Goal: Information Seeking & Learning: Learn about a topic

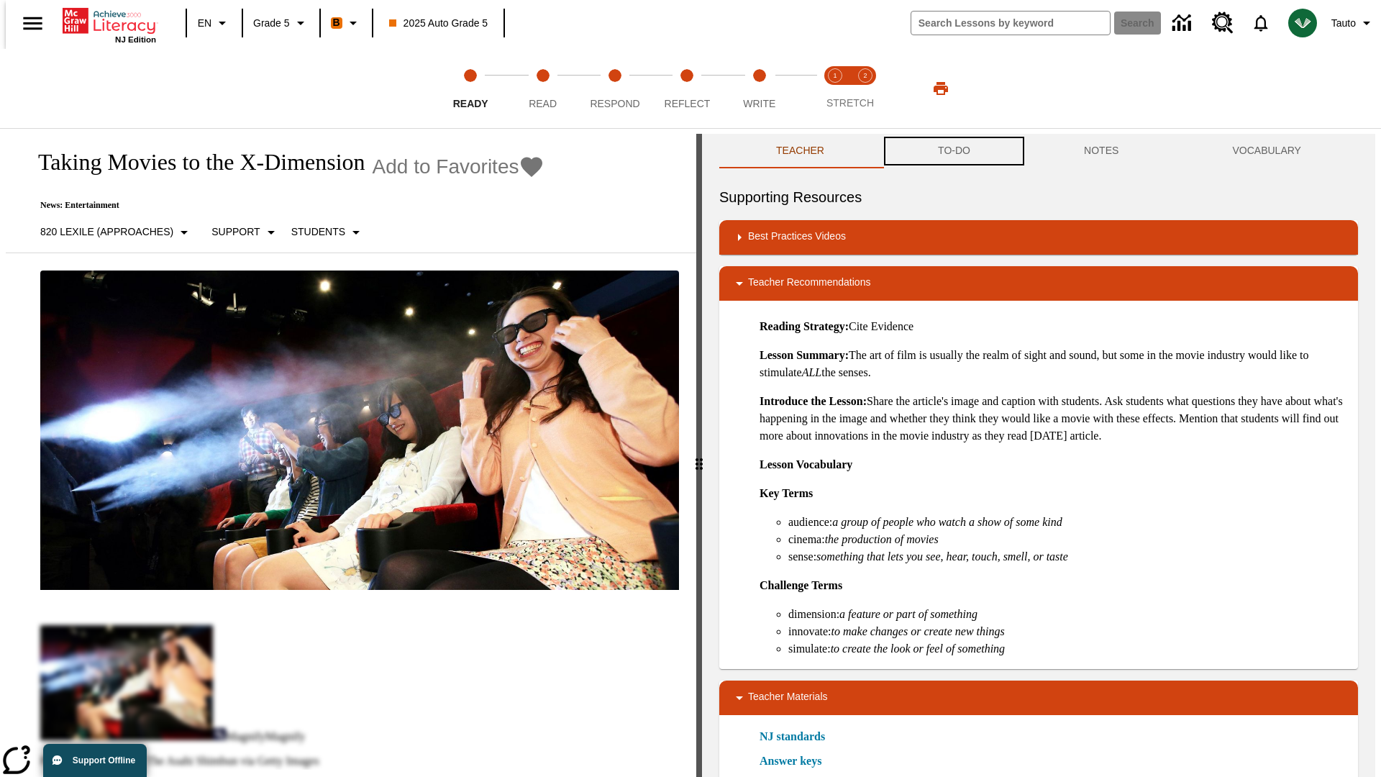
click at [953, 151] on button "TO-DO" at bounding box center [954, 151] width 146 height 35
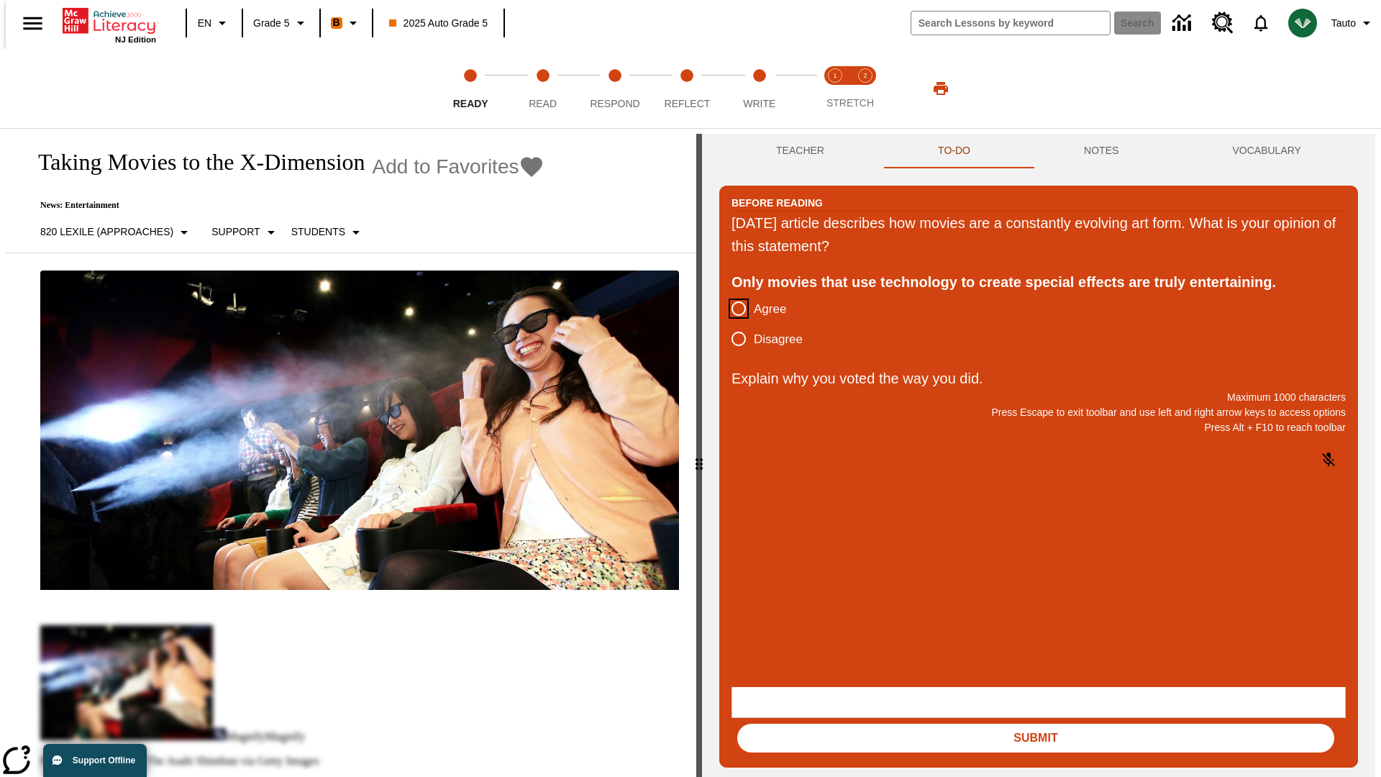
click at [733, 309] on input "Agree" at bounding box center [739, 309] width 30 height 30
radio input "true"
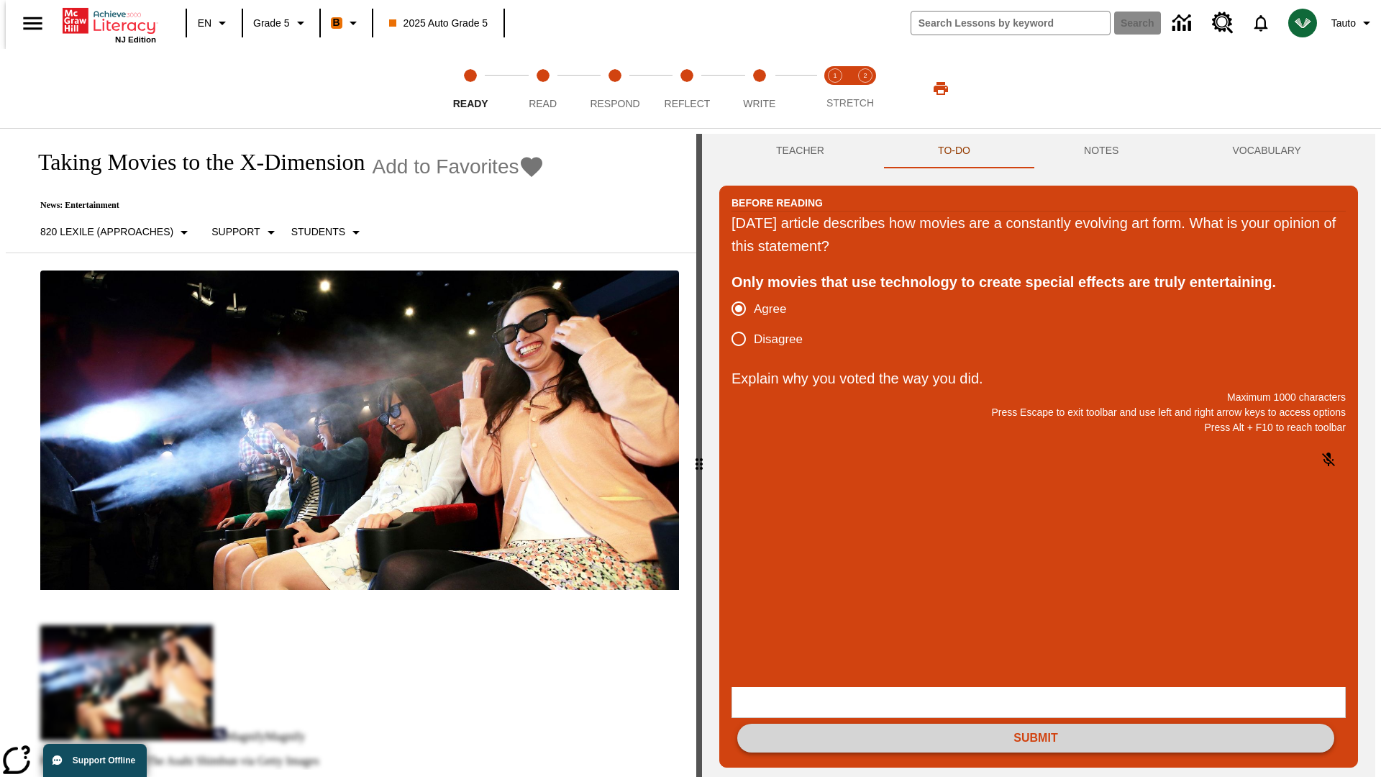
click at [1036, 724] on button "Submit" at bounding box center [1035, 738] width 597 height 29
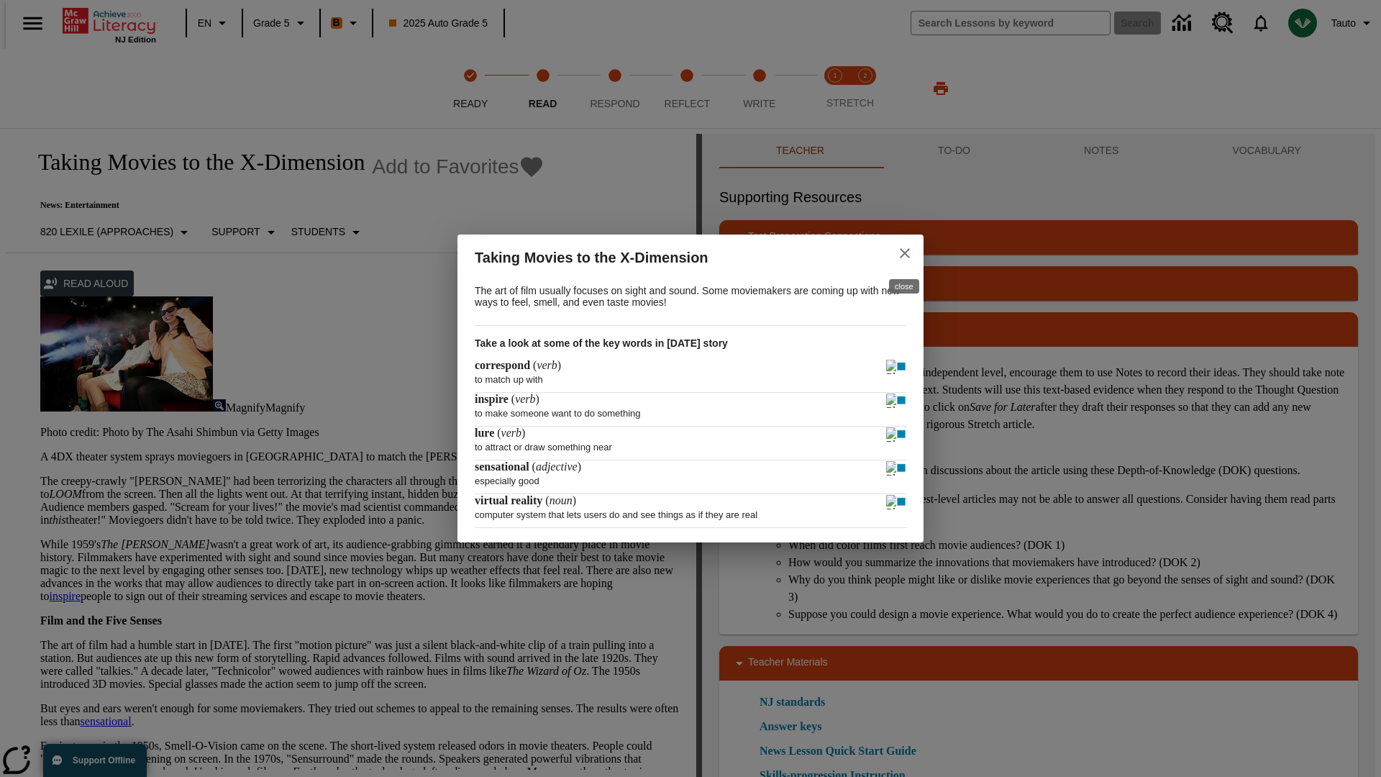
click at [905, 251] on icon "close" at bounding box center [905, 253] width 10 height 10
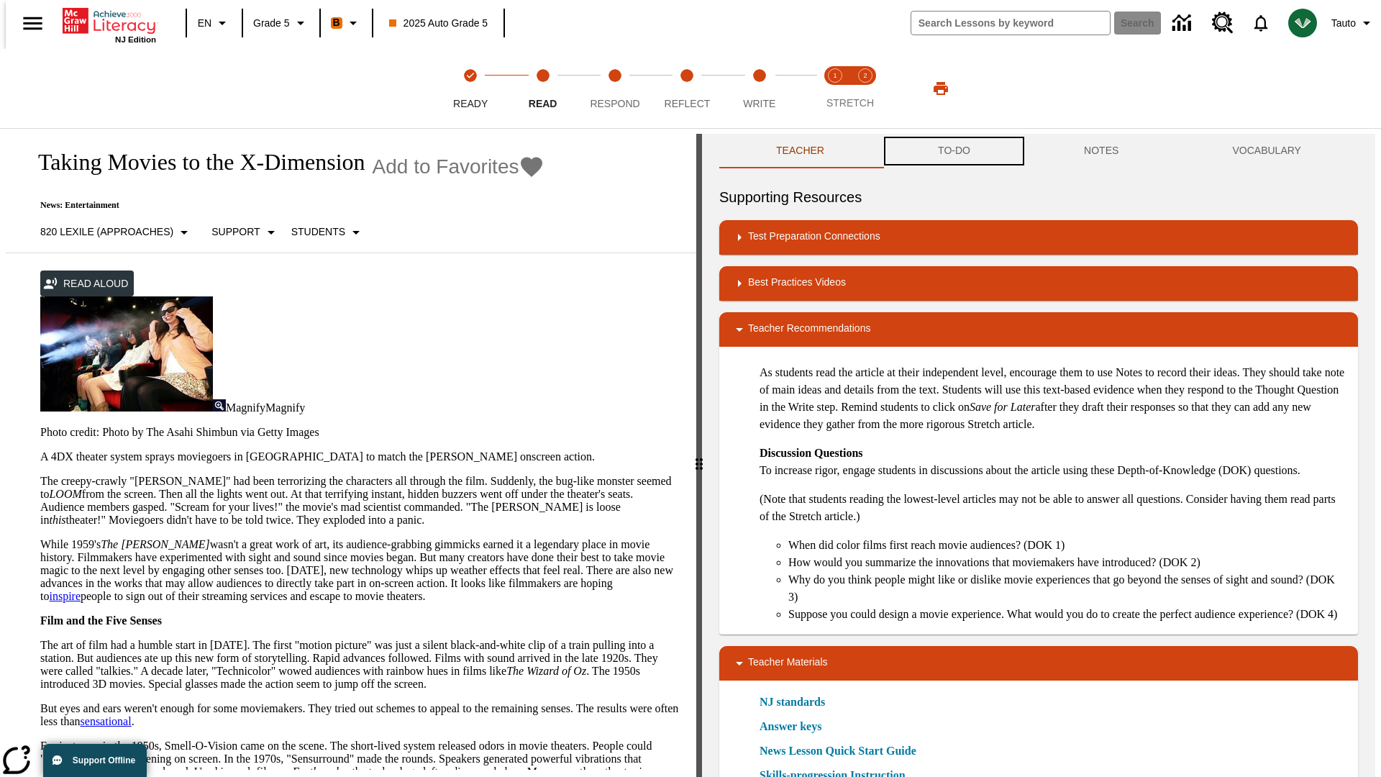
scroll to position [1, 0]
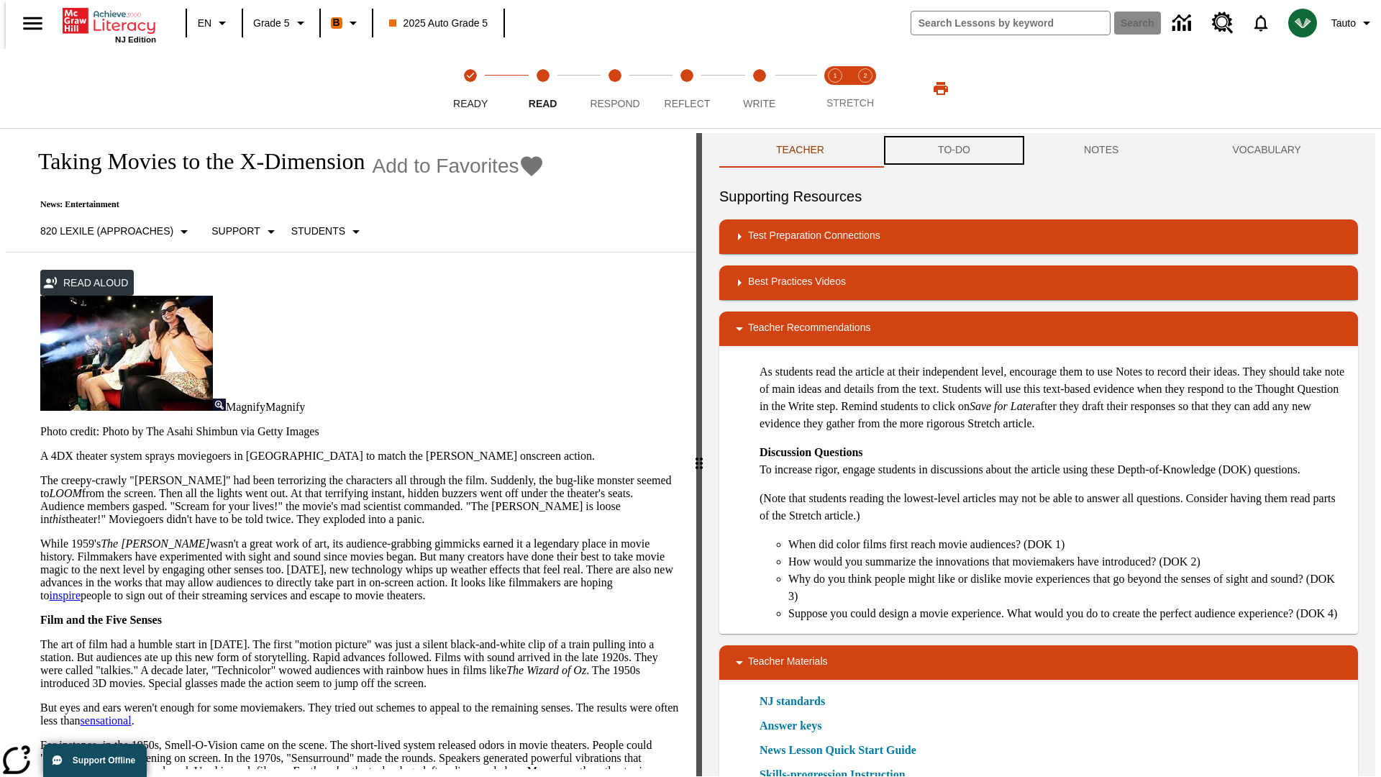
click at [953, 151] on button "TO-DO" at bounding box center [954, 150] width 146 height 35
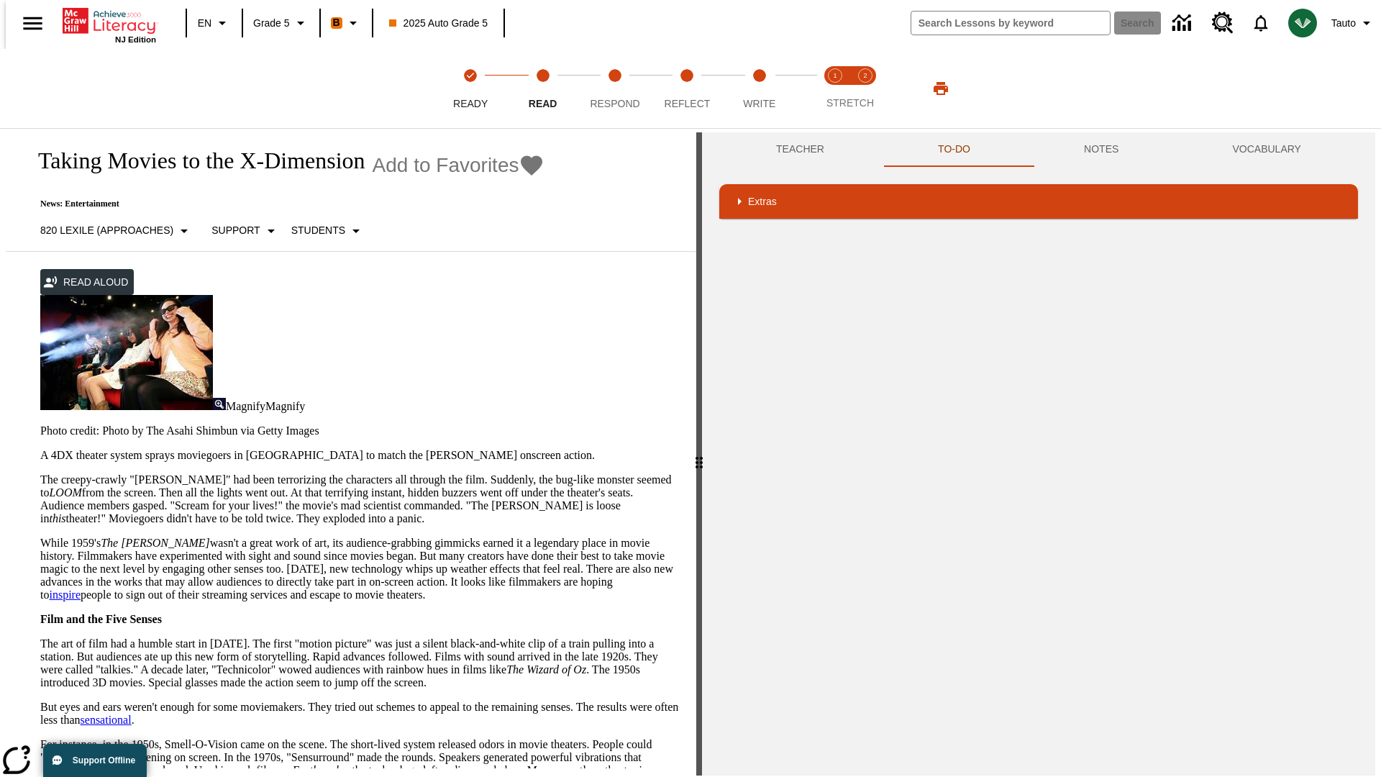
scroll to position [285, 0]
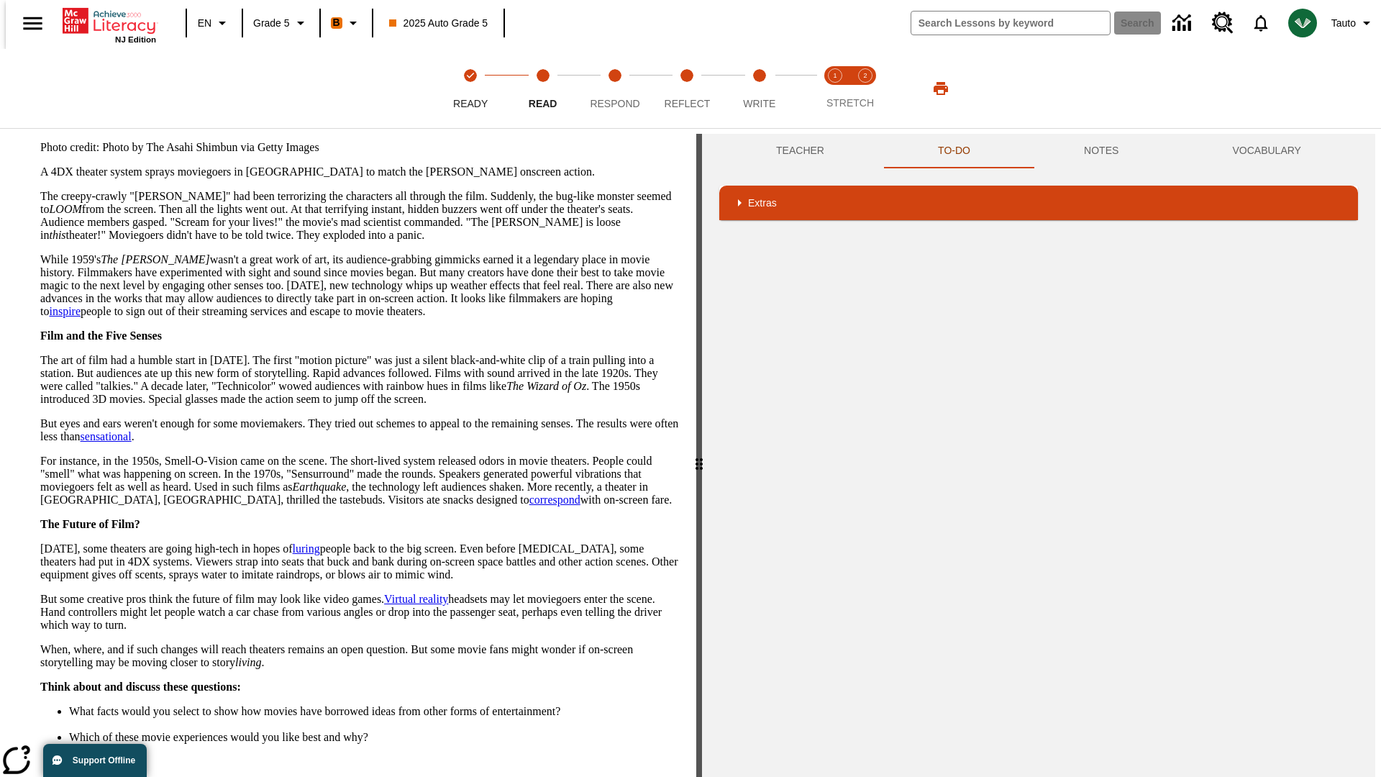
click at [649, 776] on button "Next" at bounding box center [655, 791] width 50 height 27
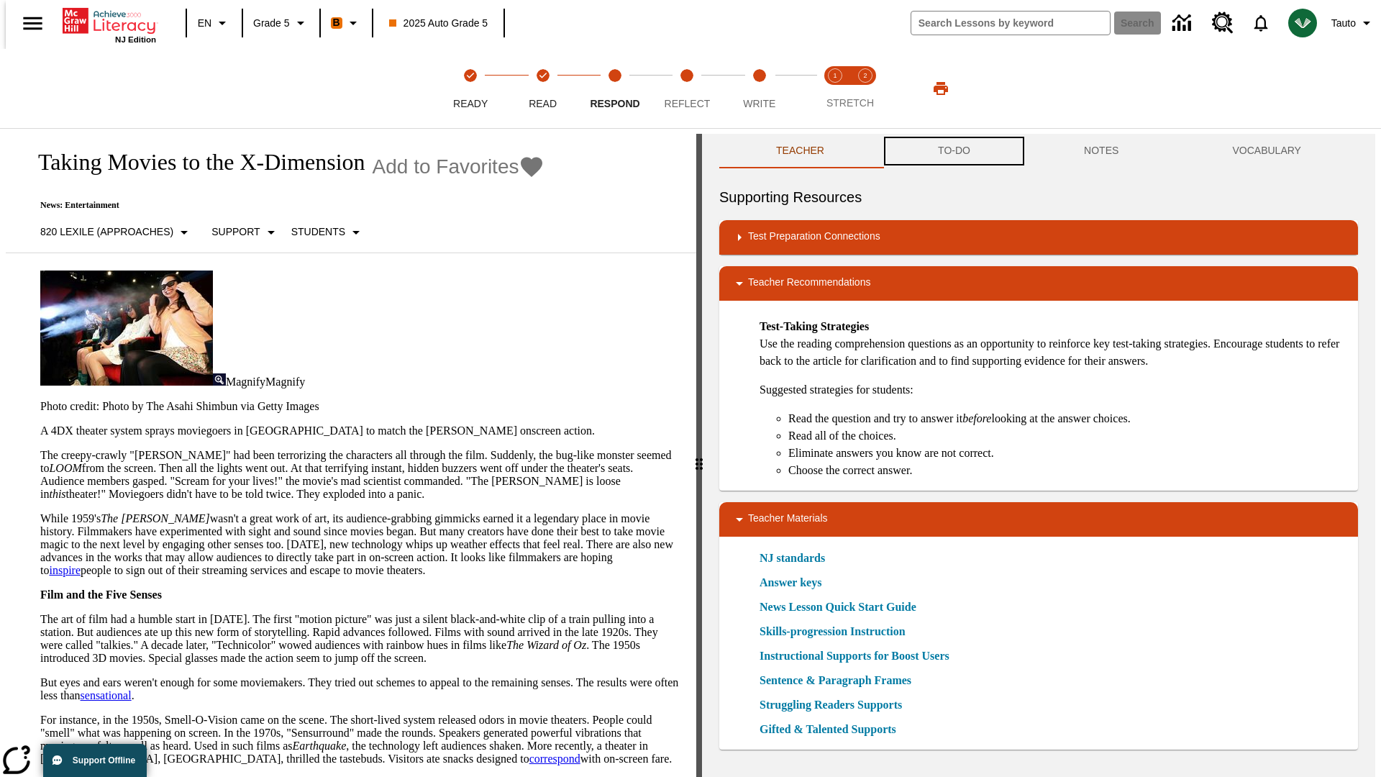
scroll to position [1, 0]
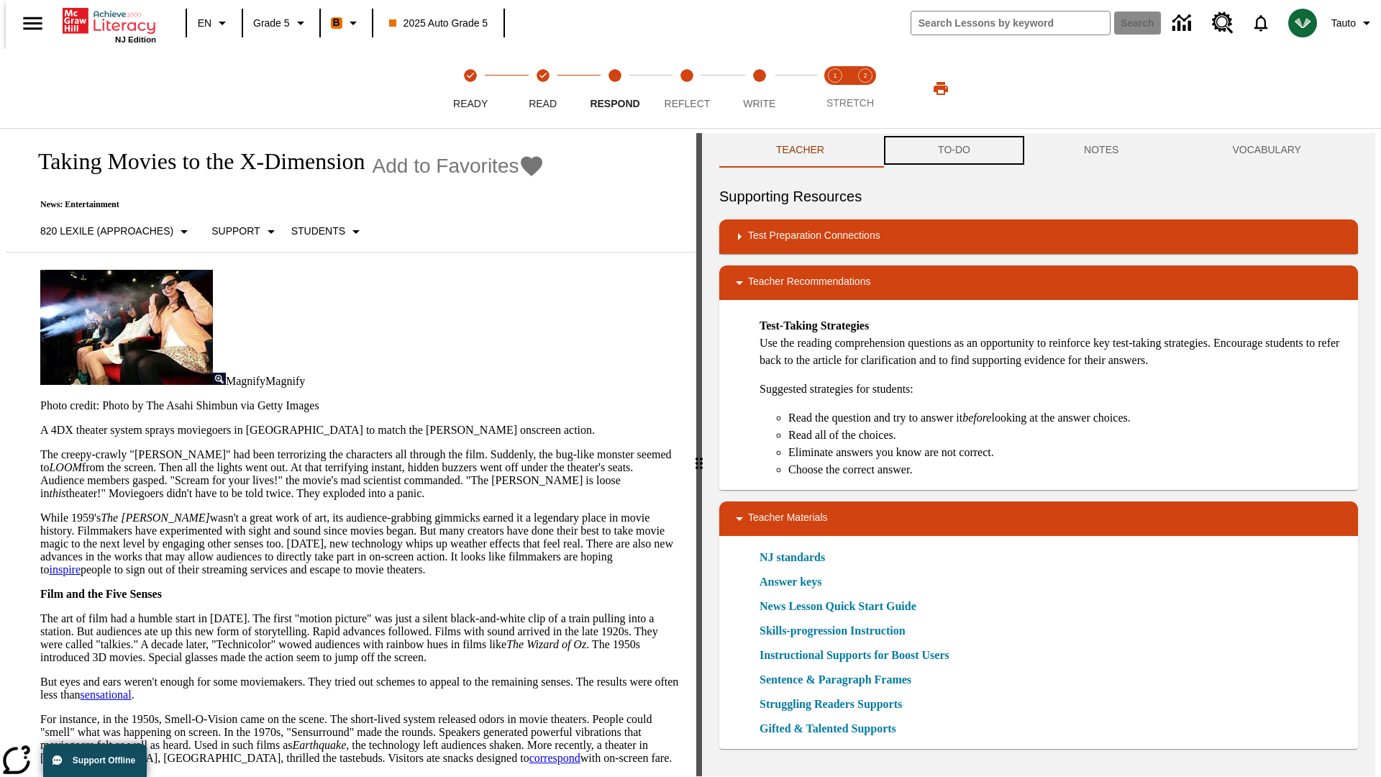
click at [953, 151] on button "TO-DO" at bounding box center [954, 150] width 146 height 35
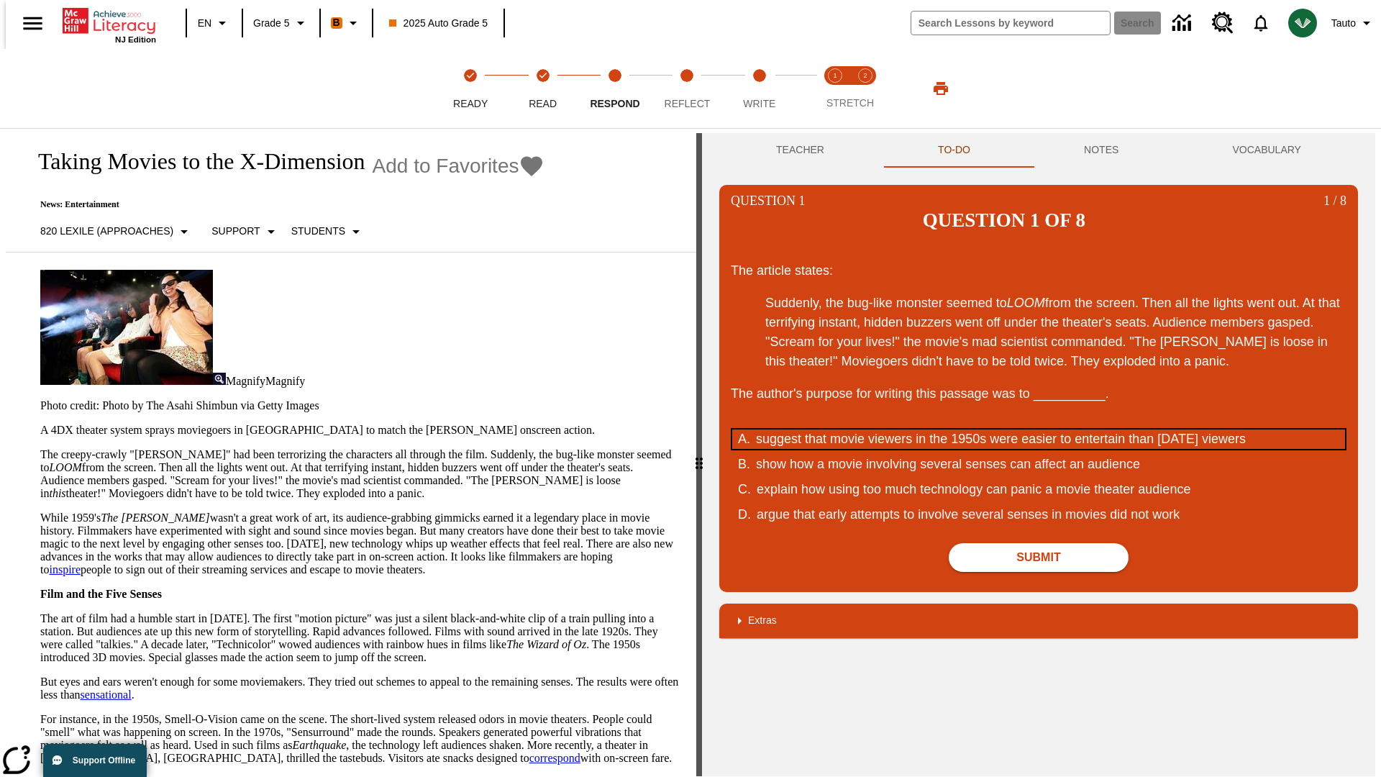
click at [1039, 430] on div "suggest that movie viewers in the 1950s were easier to entertain than [DATE] vi…" at bounding box center [1029, 439] width 547 height 19
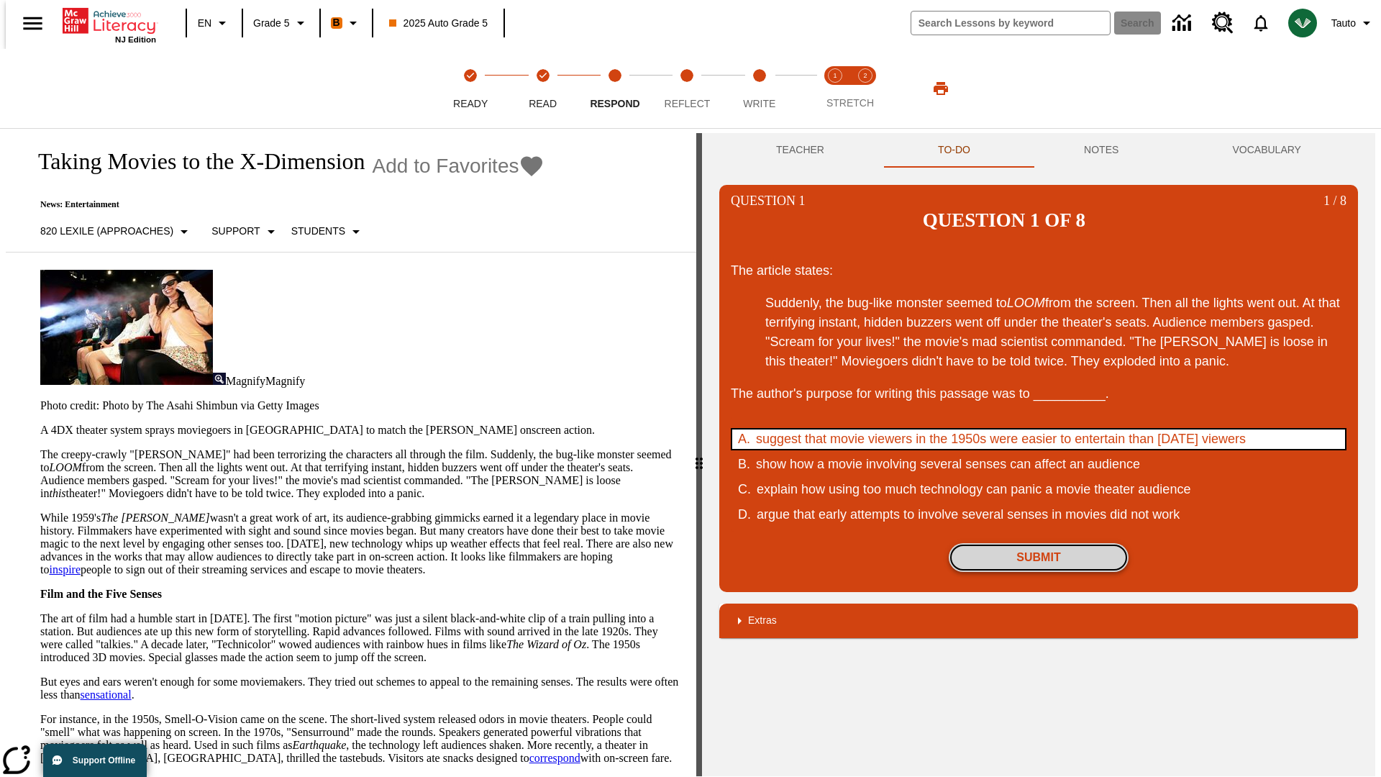
click at [1039, 543] on button "Submit" at bounding box center [1039, 557] width 180 height 29
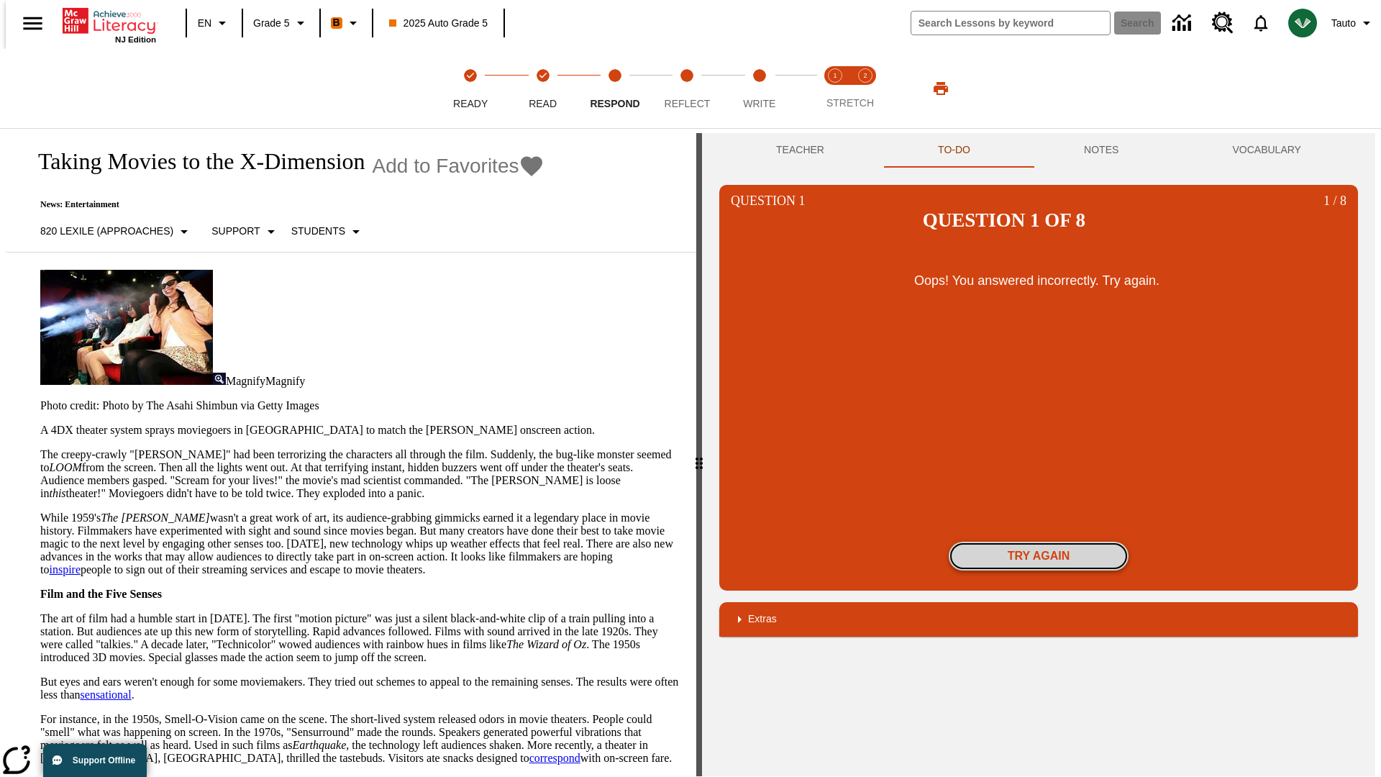
click at [1039, 542] on button "Try again" at bounding box center [1039, 556] width 180 height 29
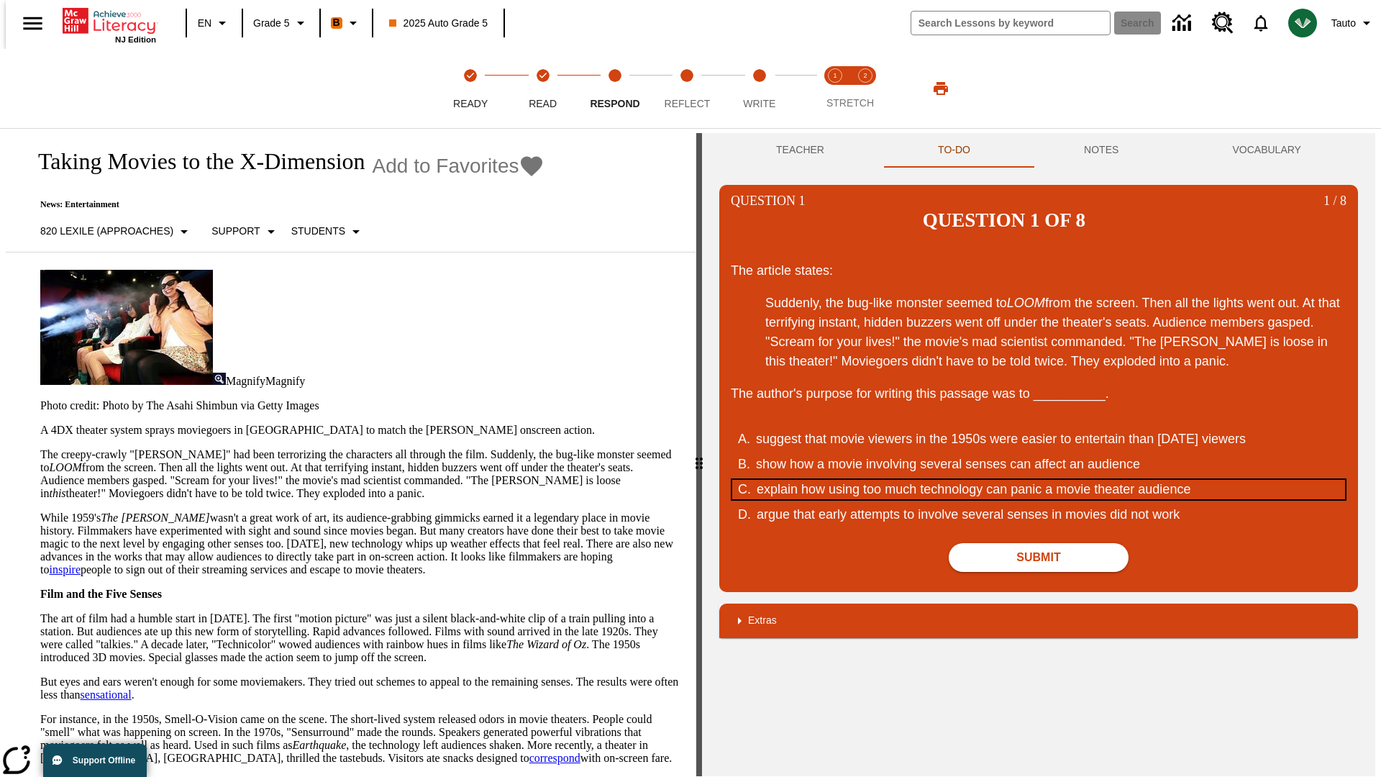
click at [1039, 480] on div "explain how using too much technology can panic a movie theater audience" at bounding box center [1030, 489] width 547 height 19
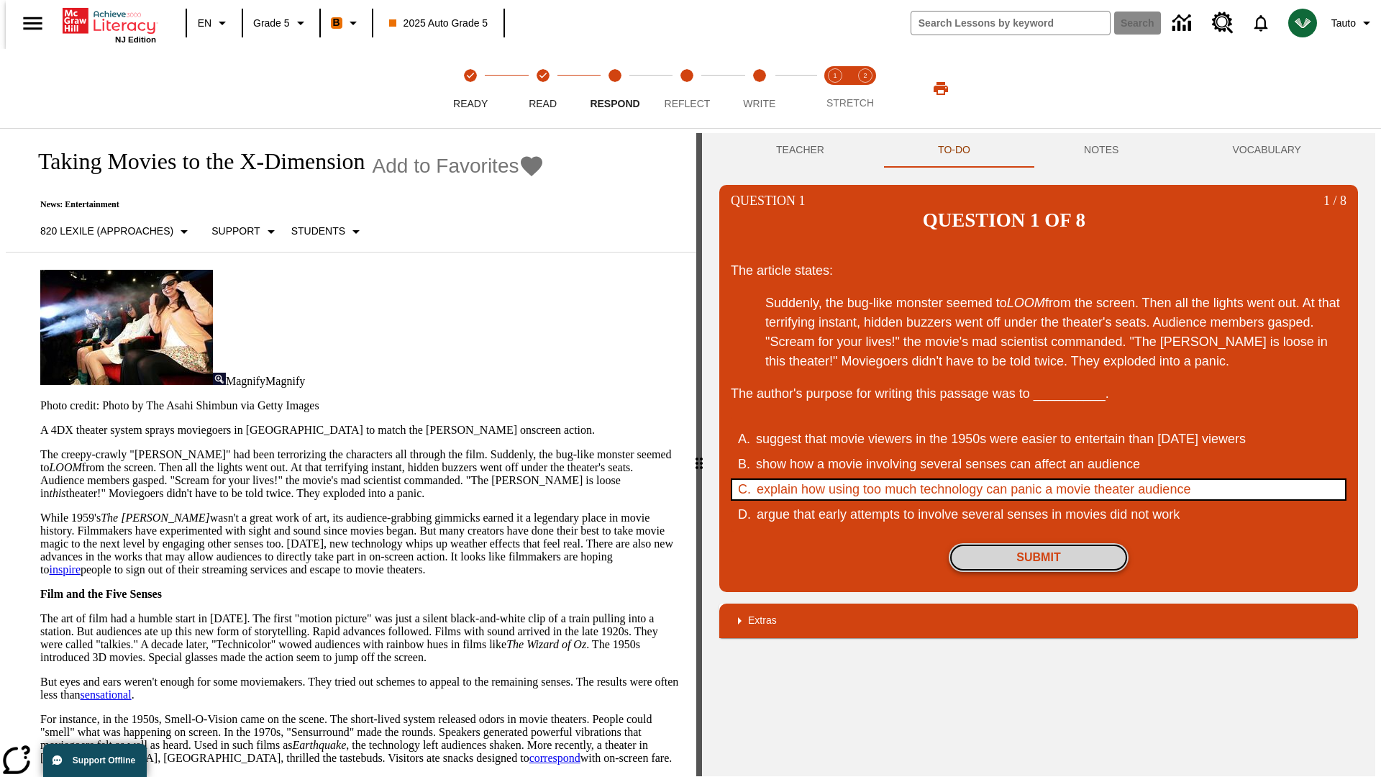
click at [1039, 543] on button "Submit" at bounding box center [1039, 557] width 180 height 29
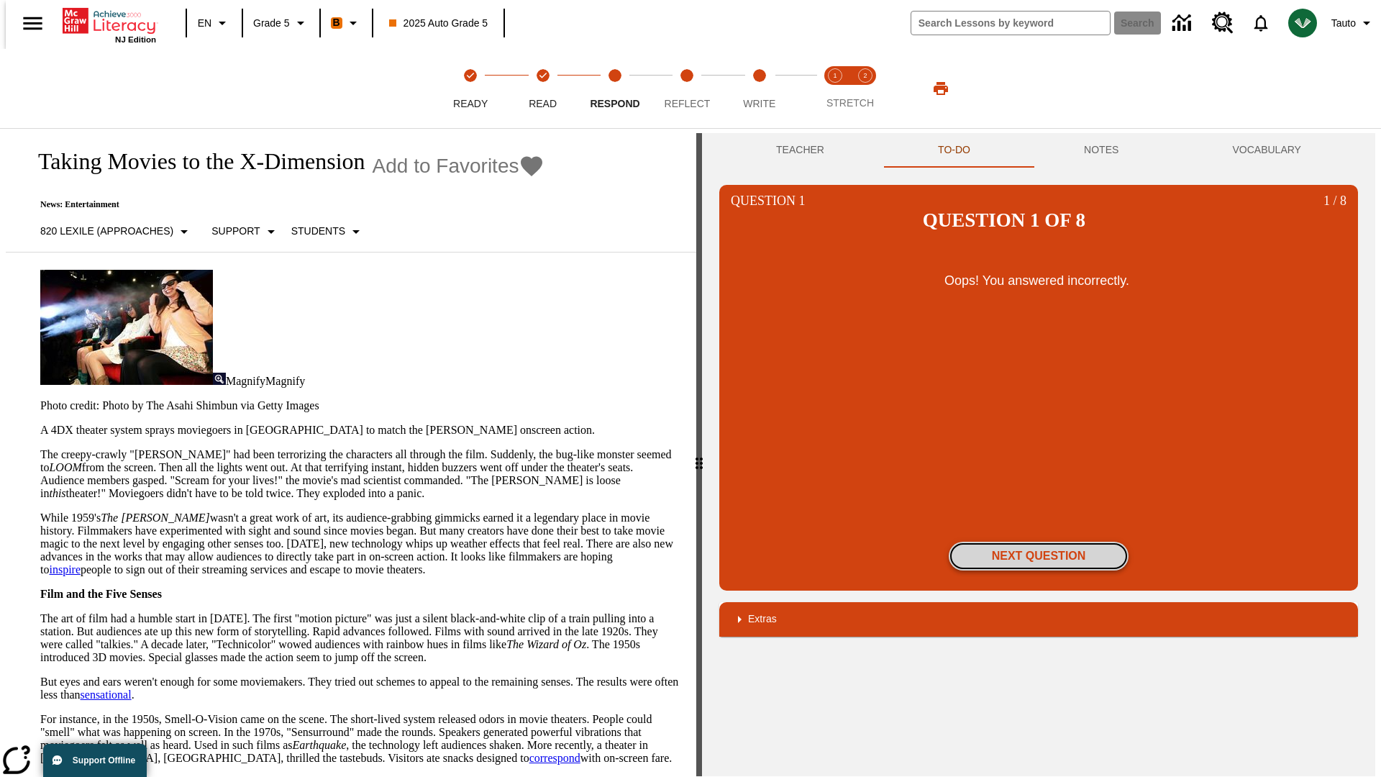
click at [1039, 542] on button "Next Question" at bounding box center [1039, 556] width 180 height 29
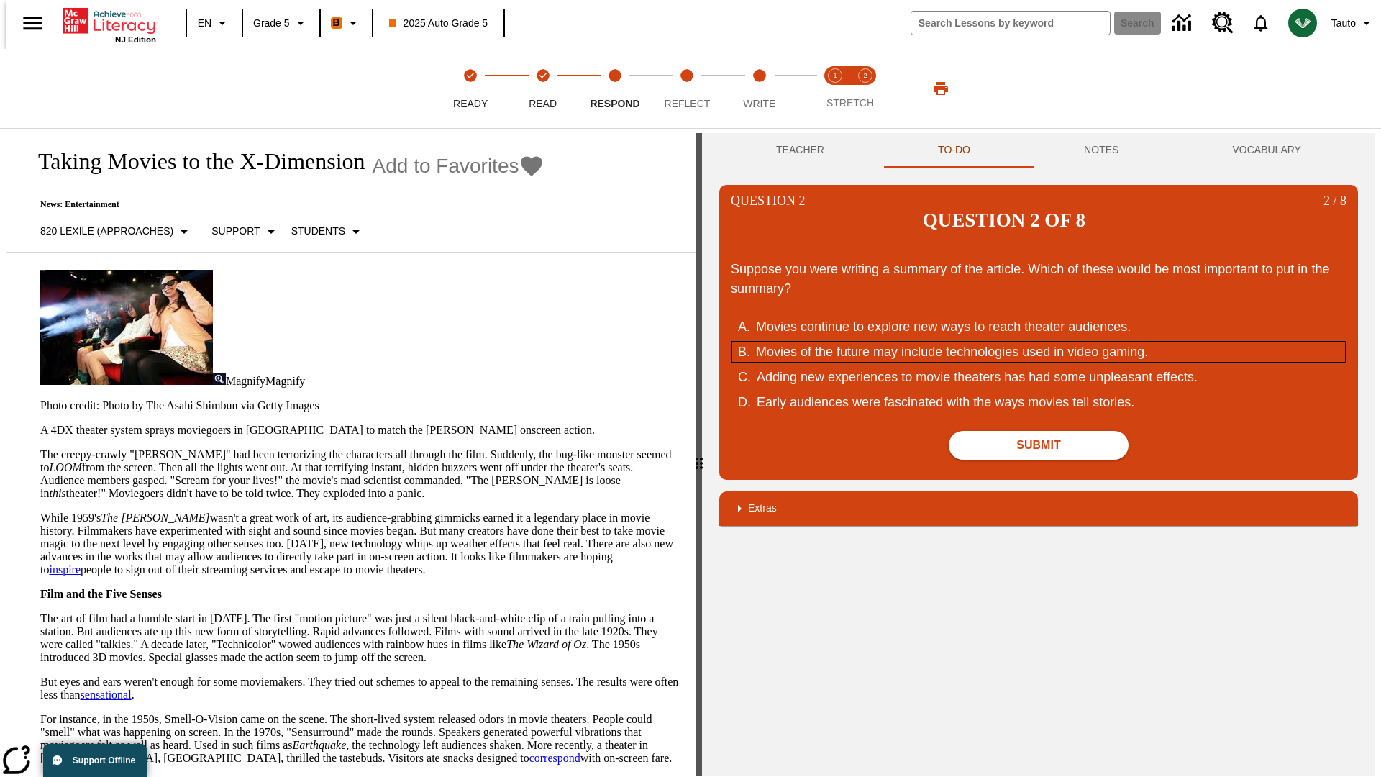
click at [1039, 342] on div "Movies of the future may include technologies used in video gaming." at bounding box center [1029, 351] width 547 height 19
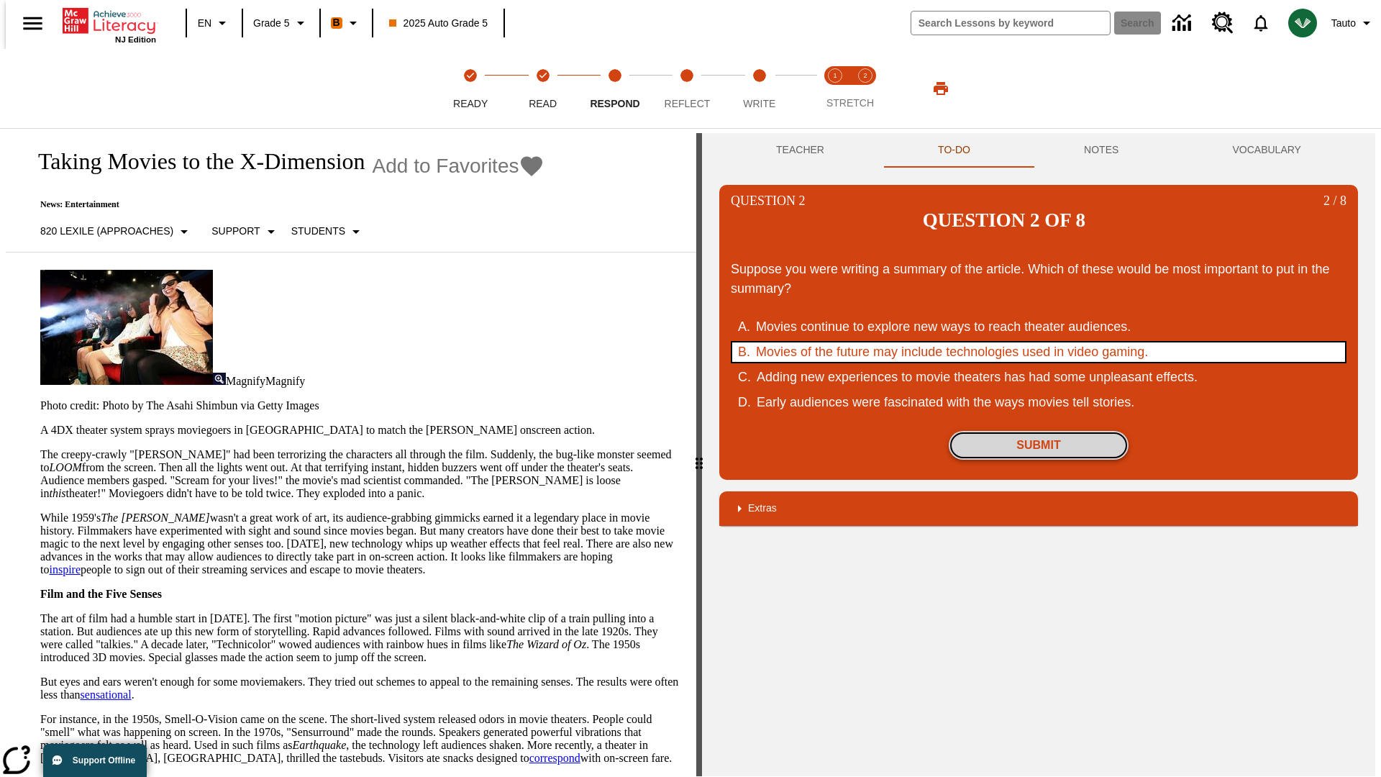
click at [1039, 431] on button "Submit" at bounding box center [1039, 445] width 180 height 29
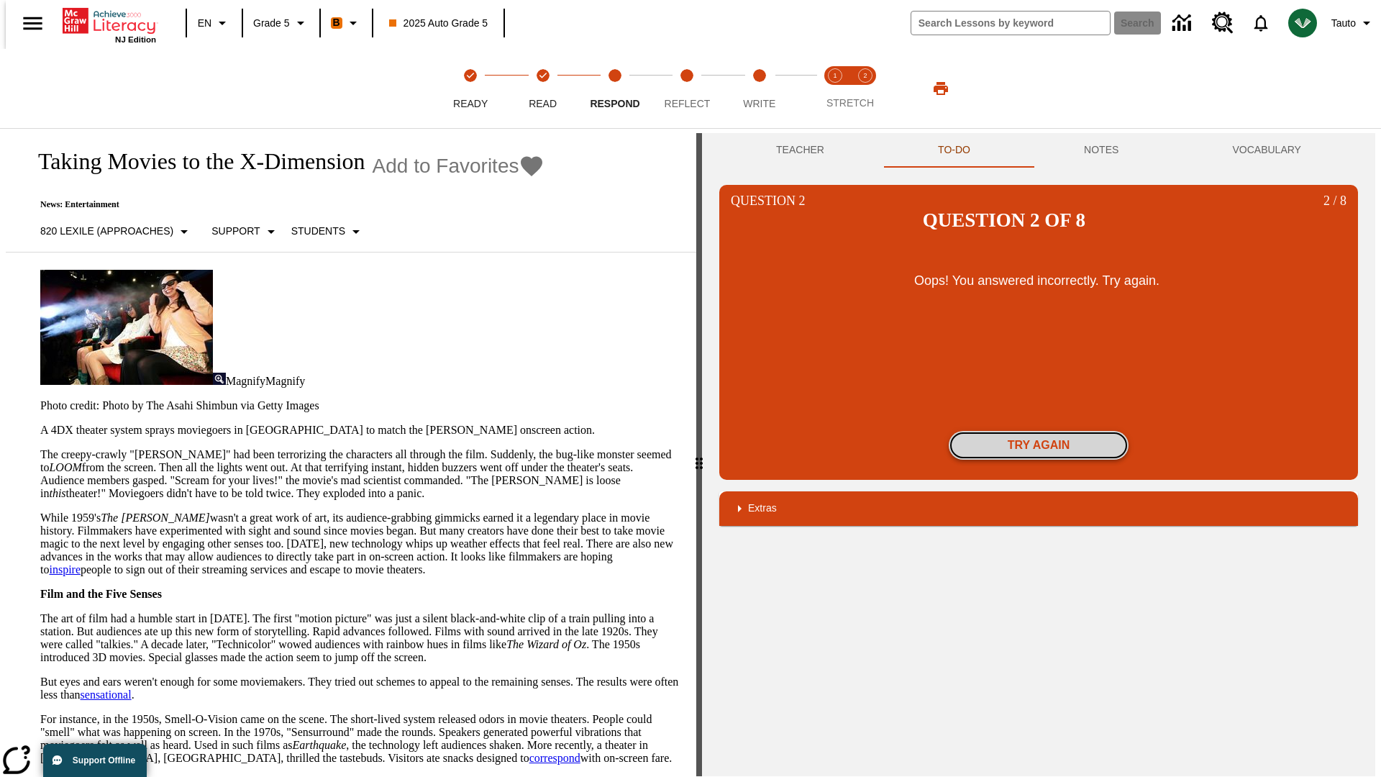
click at [1039, 431] on button "Try again" at bounding box center [1039, 445] width 180 height 29
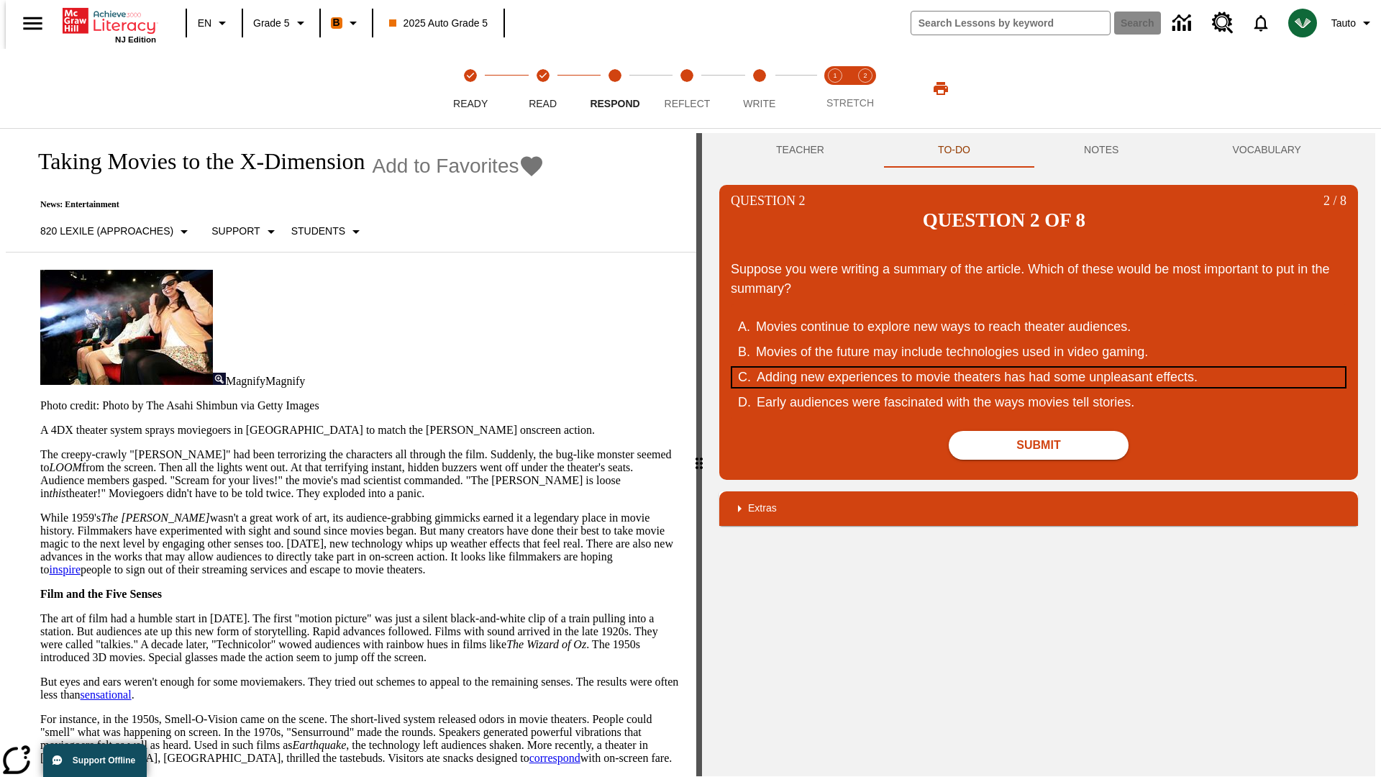
click at [1039, 368] on div "Adding new experiences to movie theaters has had some unpleasant effects." at bounding box center [1030, 377] width 547 height 19
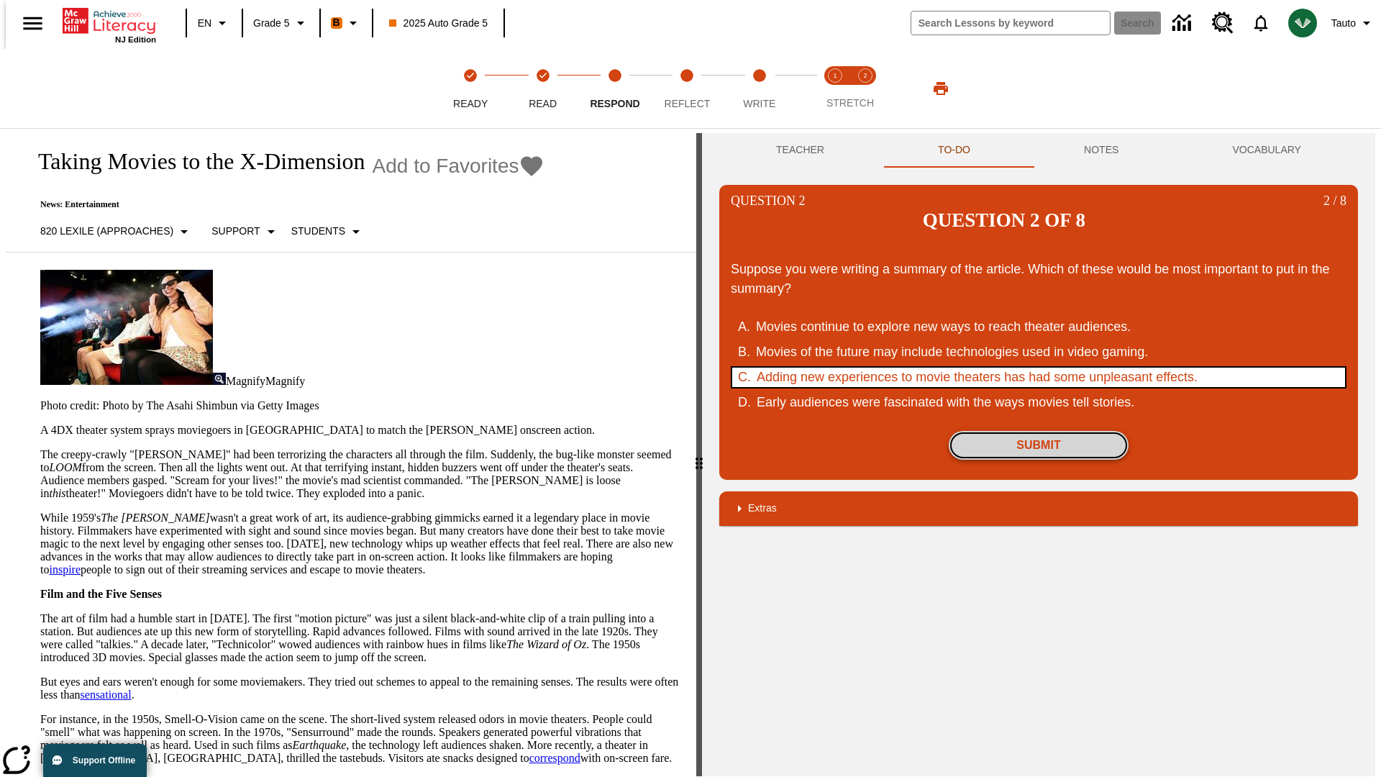
click at [1039, 431] on button "Submit" at bounding box center [1039, 445] width 180 height 29
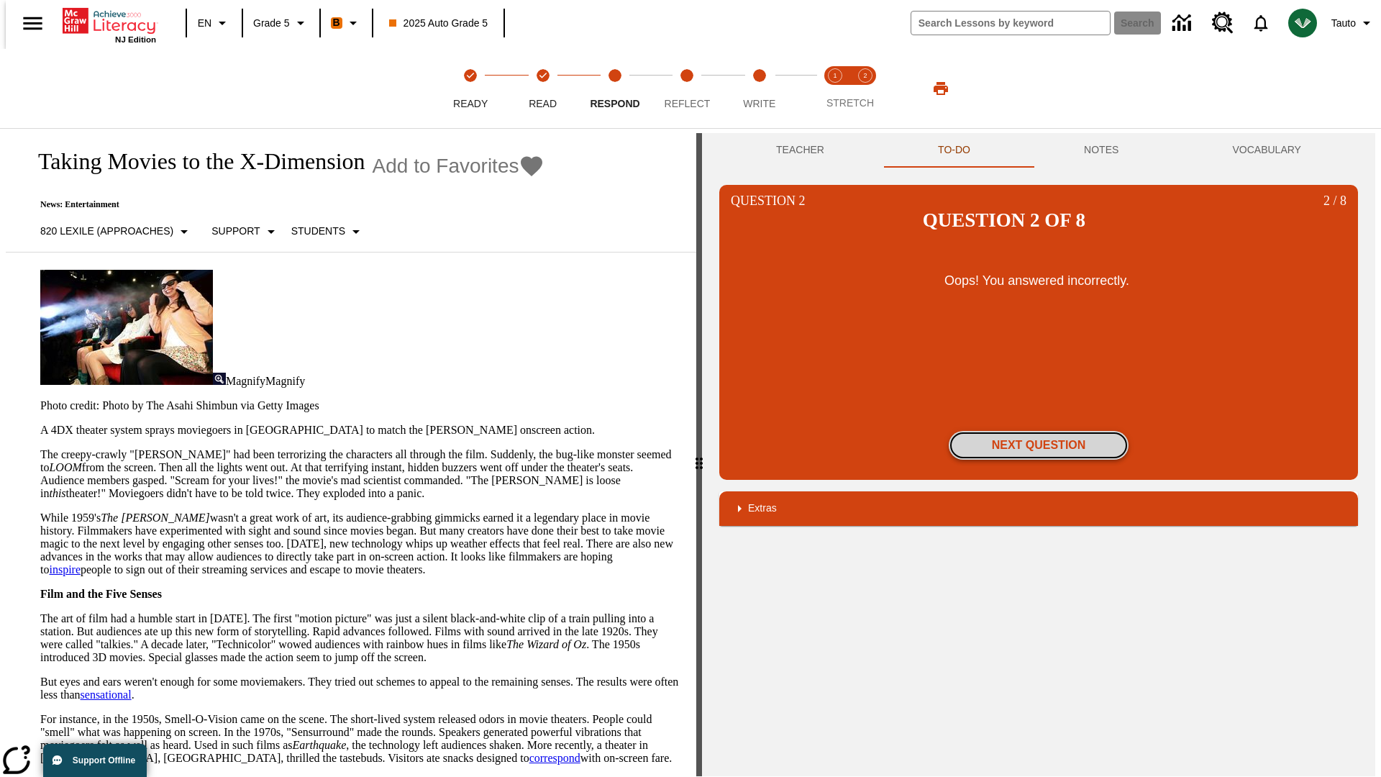
click at [1039, 431] on button "Next Question" at bounding box center [1039, 445] width 180 height 29
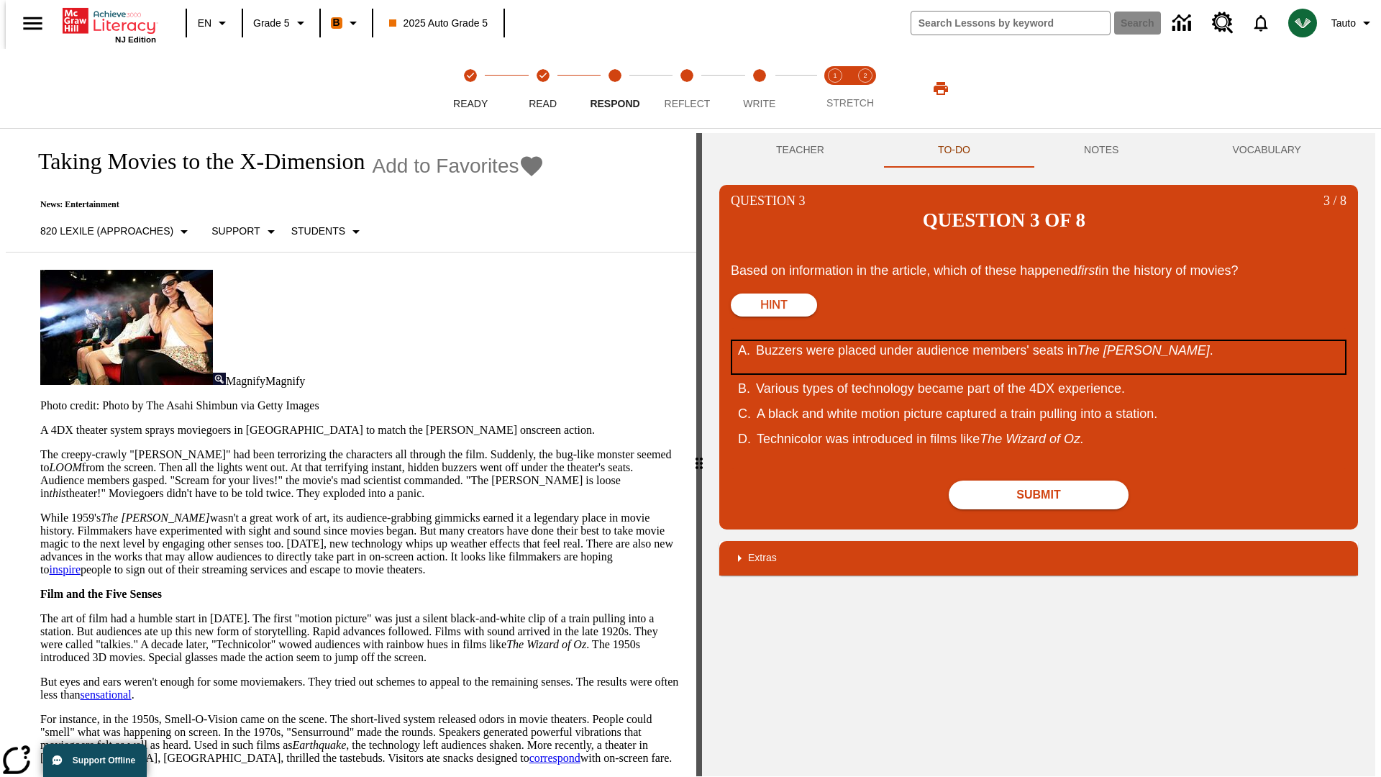
click at [1039, 341] on div "Buzzers were placed under audience members' seats in The [PERSON_NAME] ." at bounding box center [1029, 357] width 547 height 32
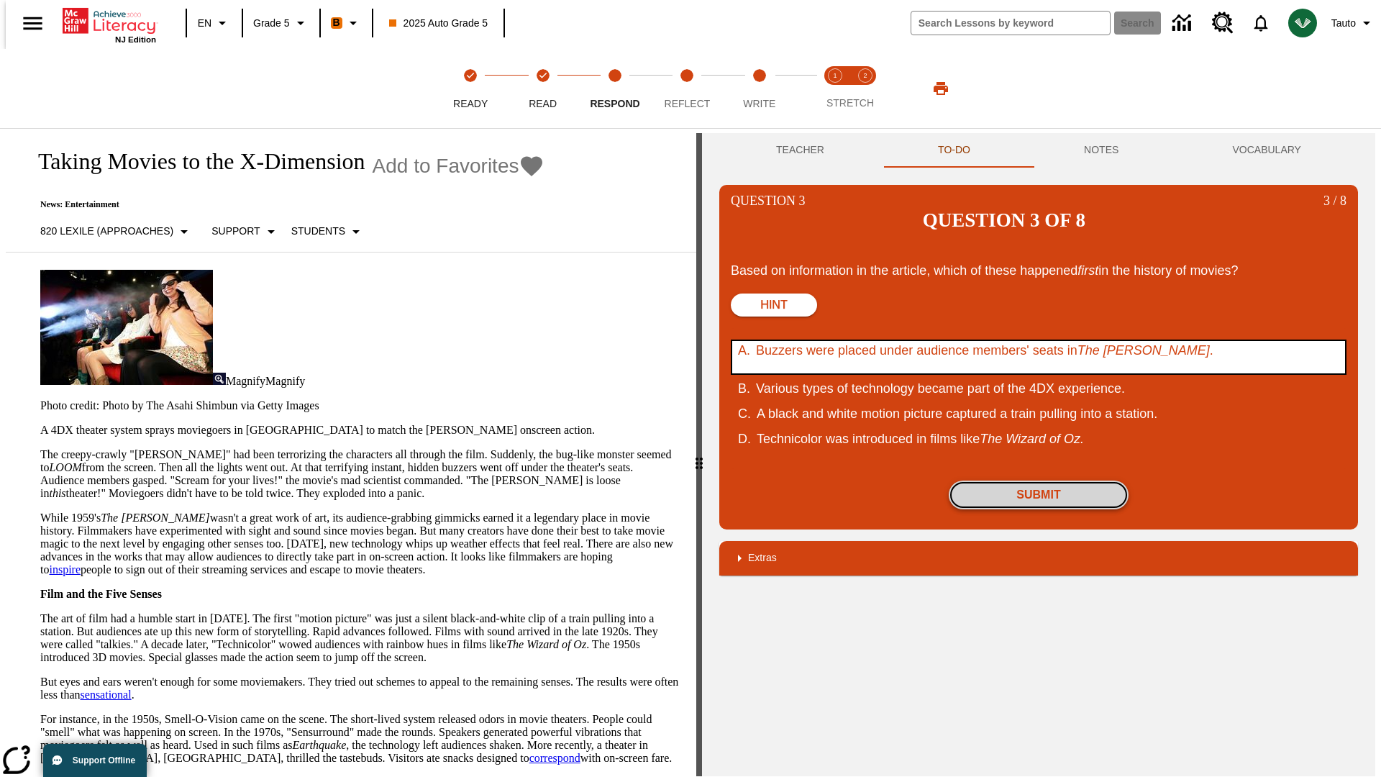
click at [1039, 481] on button "Submit" at bounding box center [1039, 495] width 180 height 29
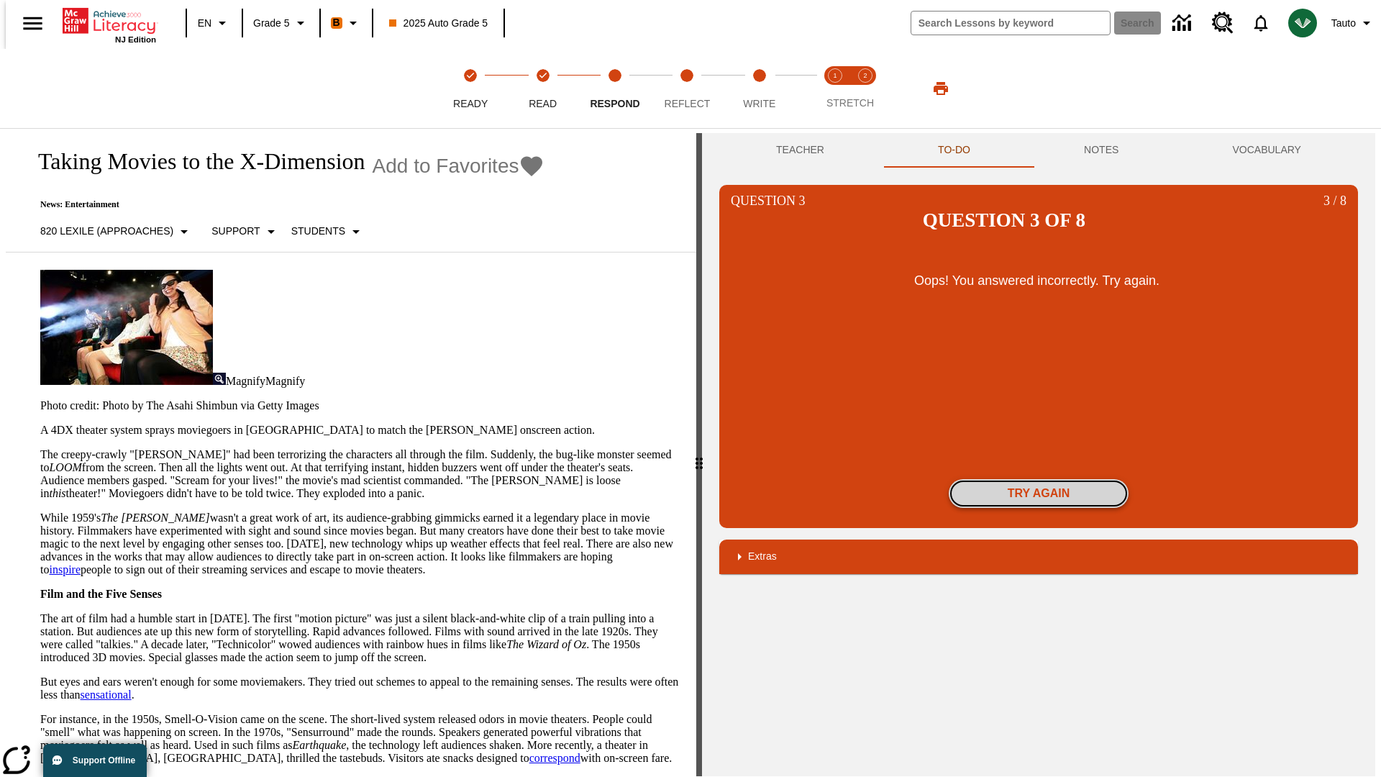
click at [1039, 479] on button "Try again" at bounding box center [1039, 493] width 180 height 29
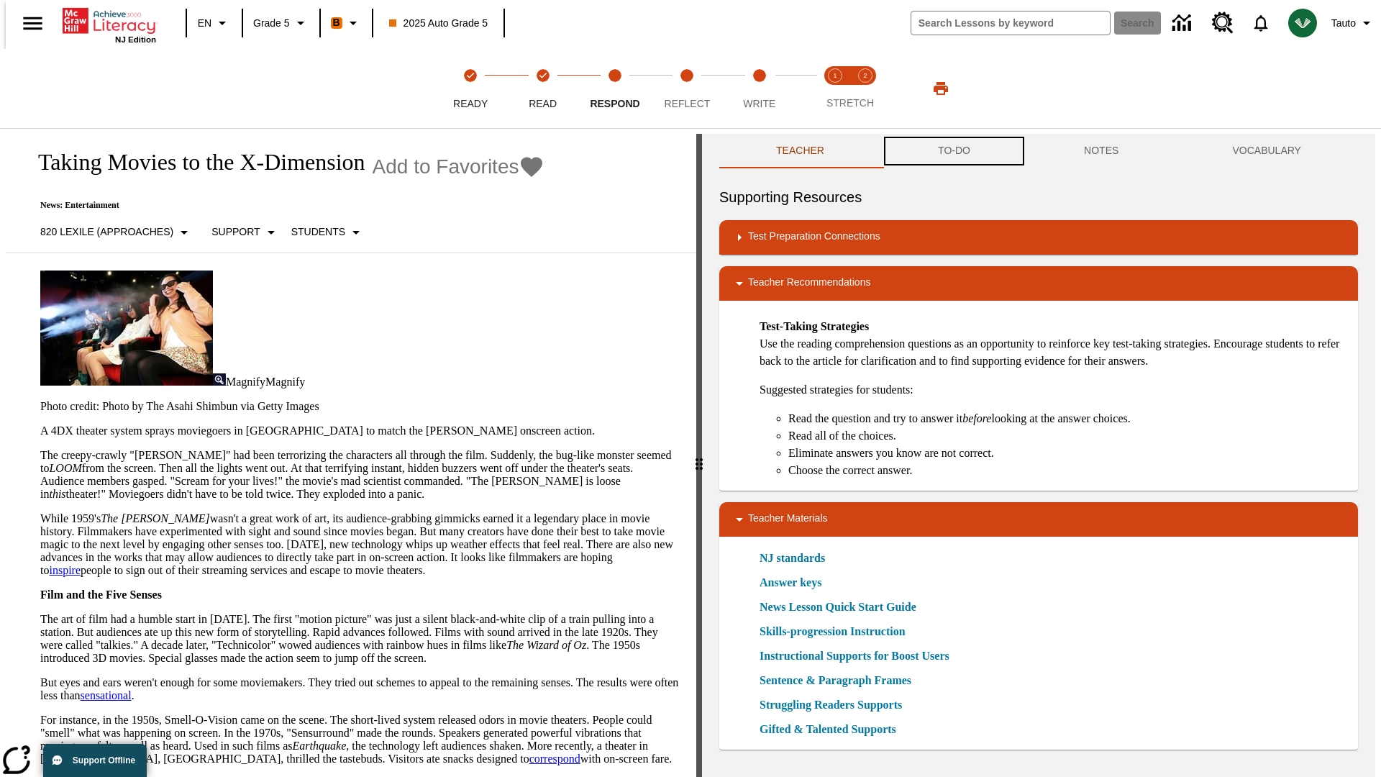
click at [953, 151] on button "TO-DO" at bounding box center [954, 151] width 146 height 35
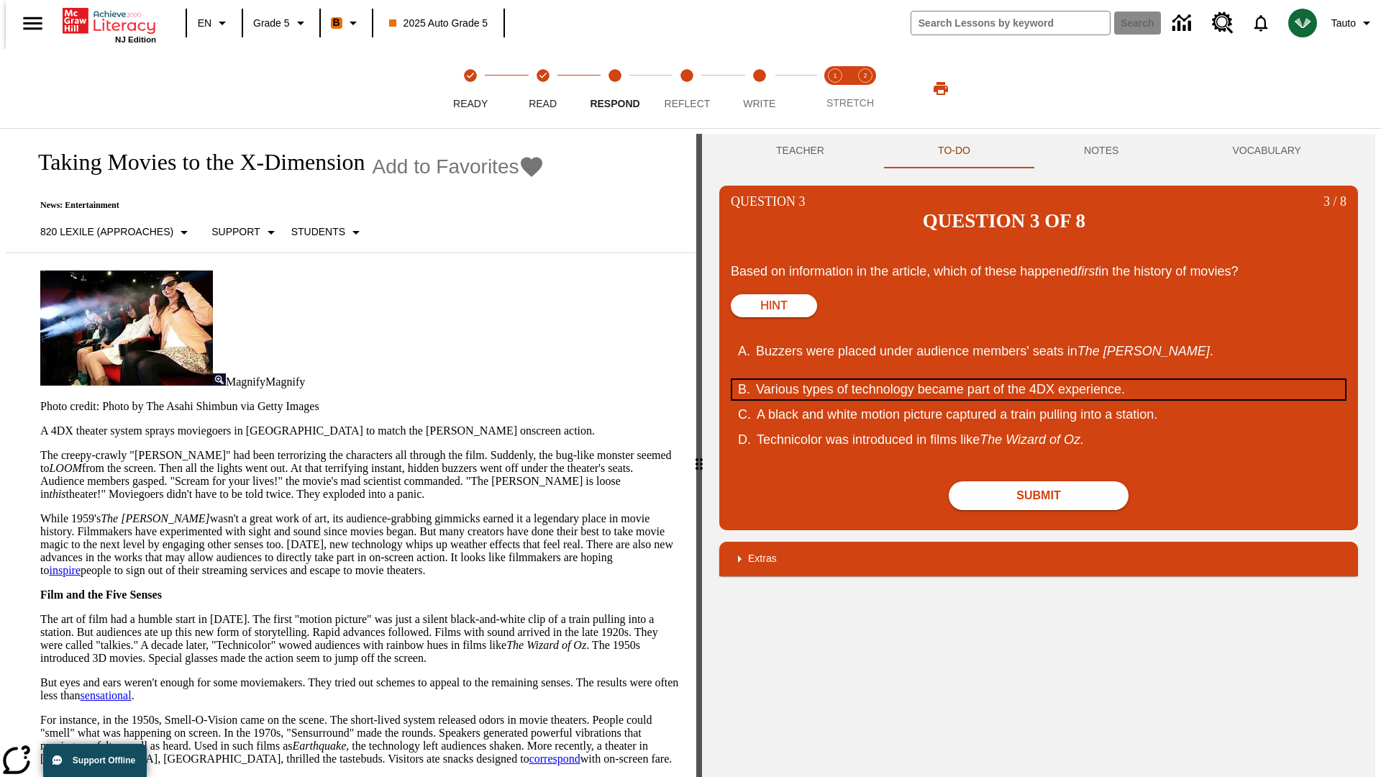
click at [1039, 380] on div "Various types of technology became part of the 4DX experience." at bounding box center [1029, 389] width 547 height 19
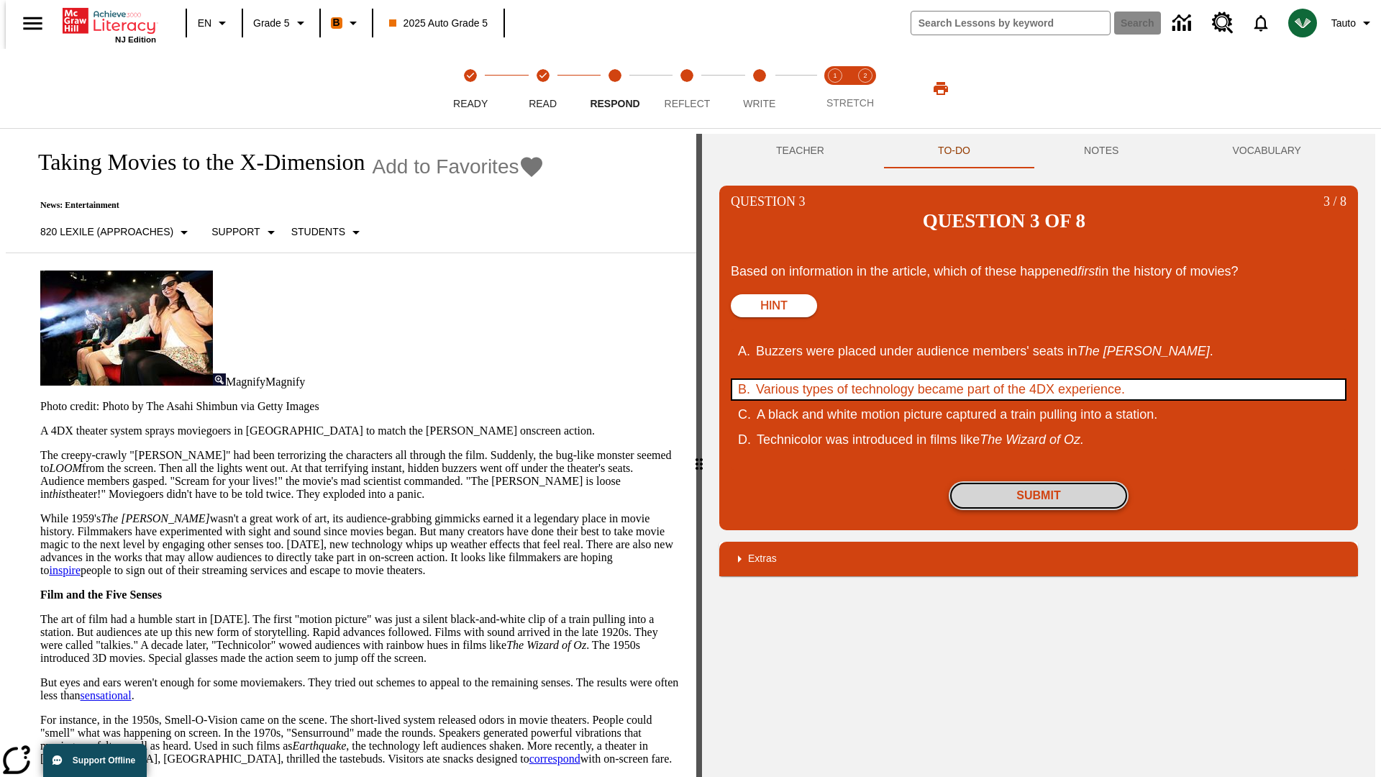
click at [1039, 481] on button "Submit" at bounding box center [1039, 495] width 180 height 29
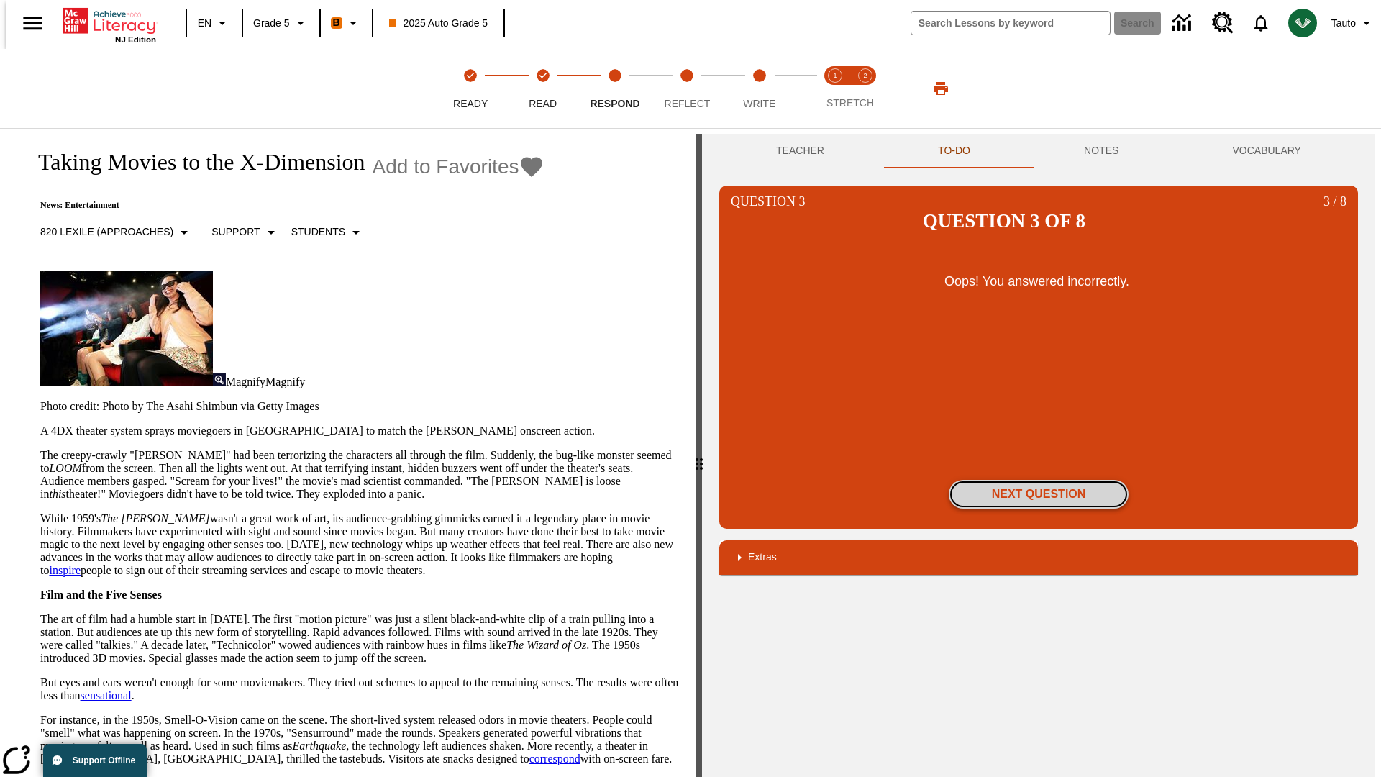
click at [1039, 480] on button "Next Question" at bounding box center [1039, 494] width 180 height 29
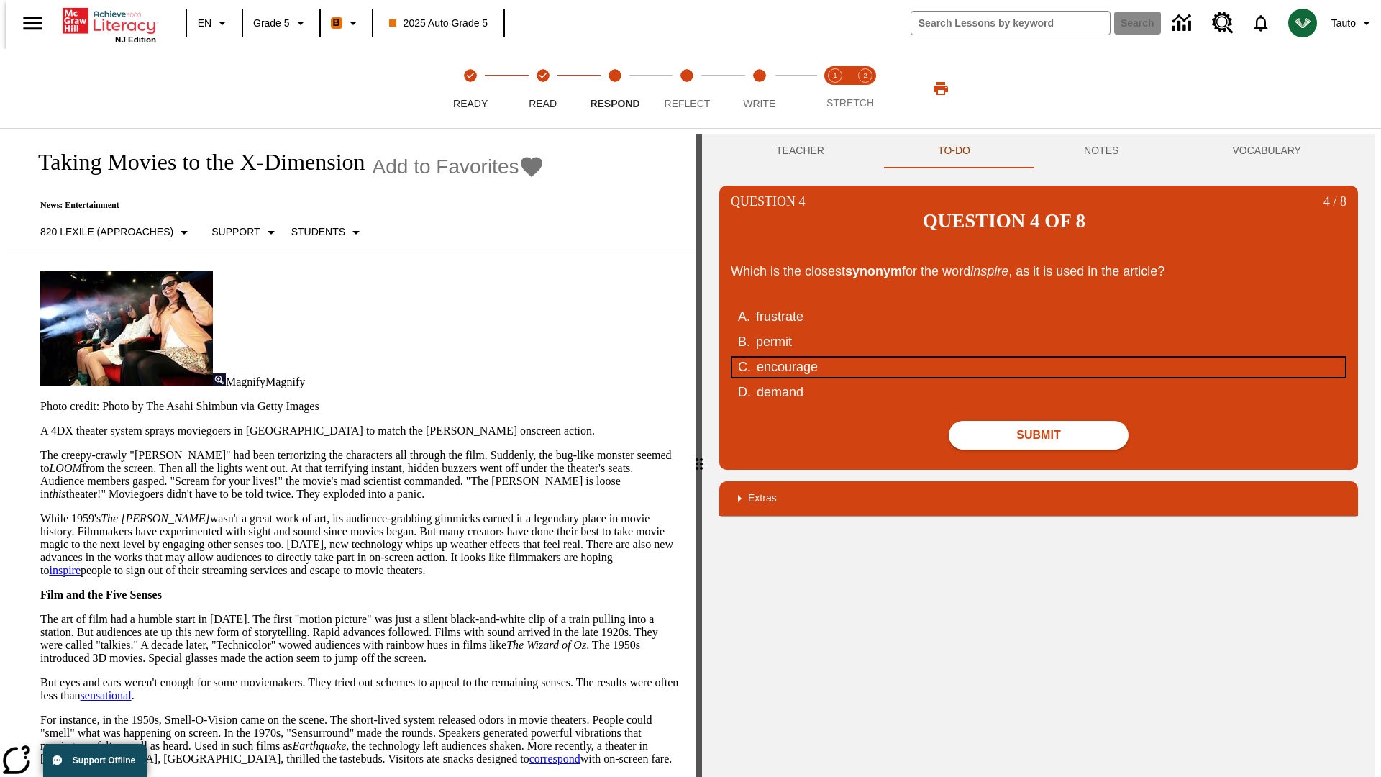
click at [1039, 358] on div "encourage" at bounding box center [1030, 367] width 547 height 19
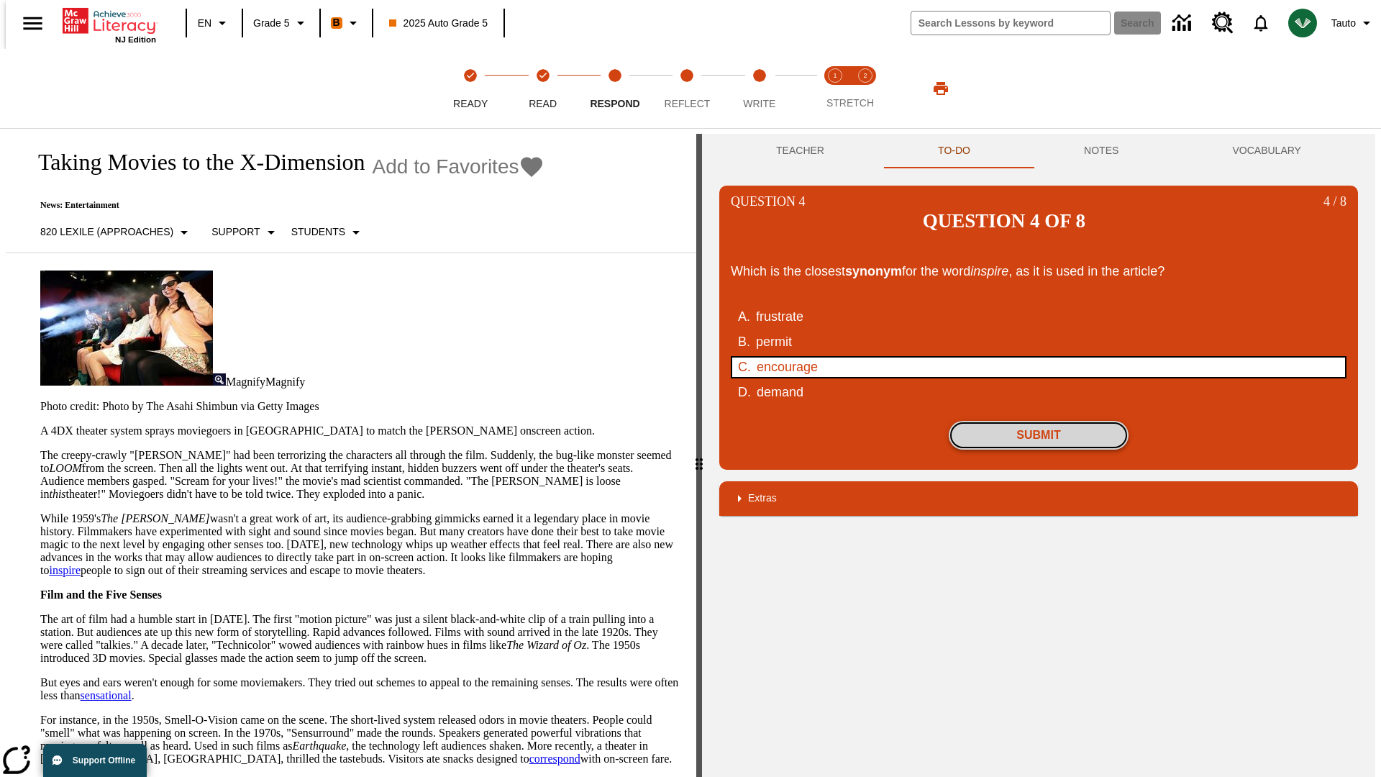
click at [1039, 421] on button "Submit" at bounding box center [1039, 435] width 180 height 29
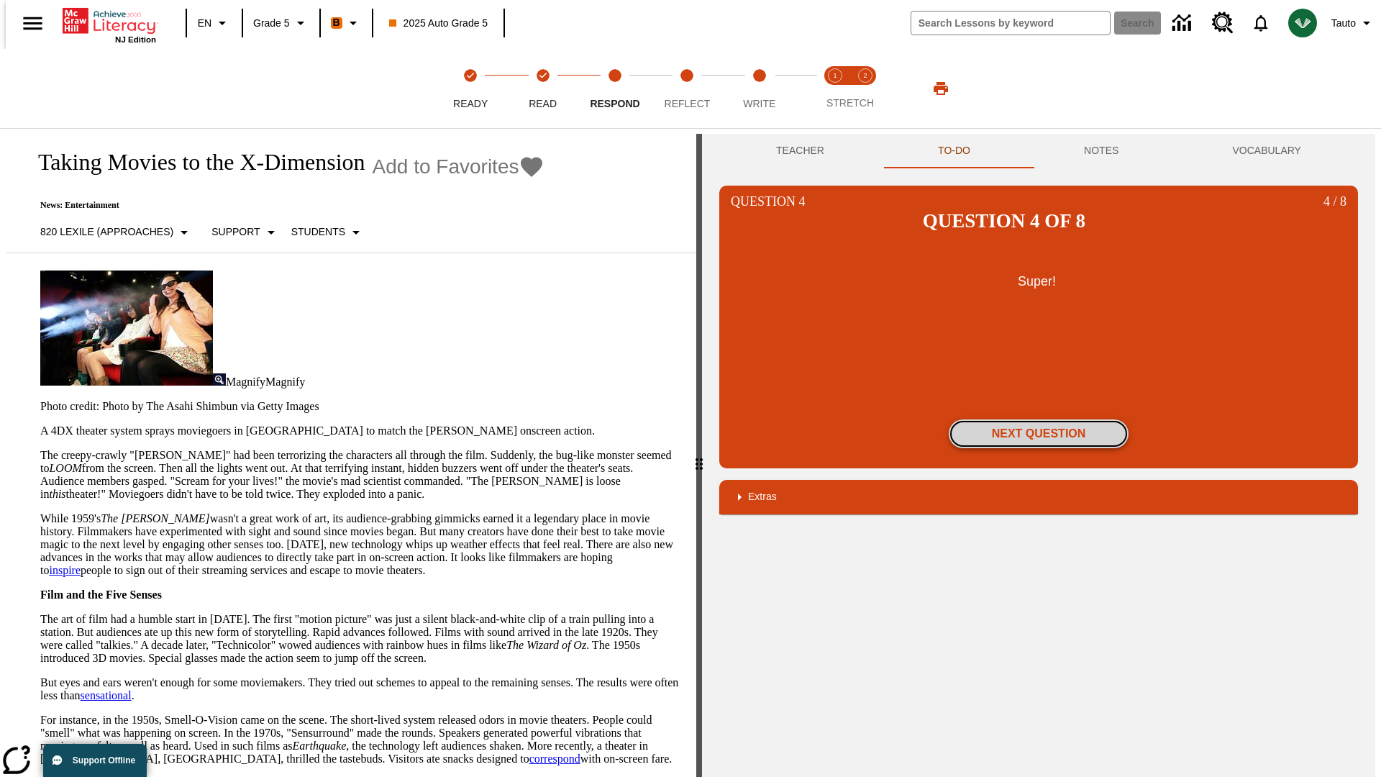
click at [1039, 419] on button "Next Question" at bounding box center [1039, 433] width 180 height 29
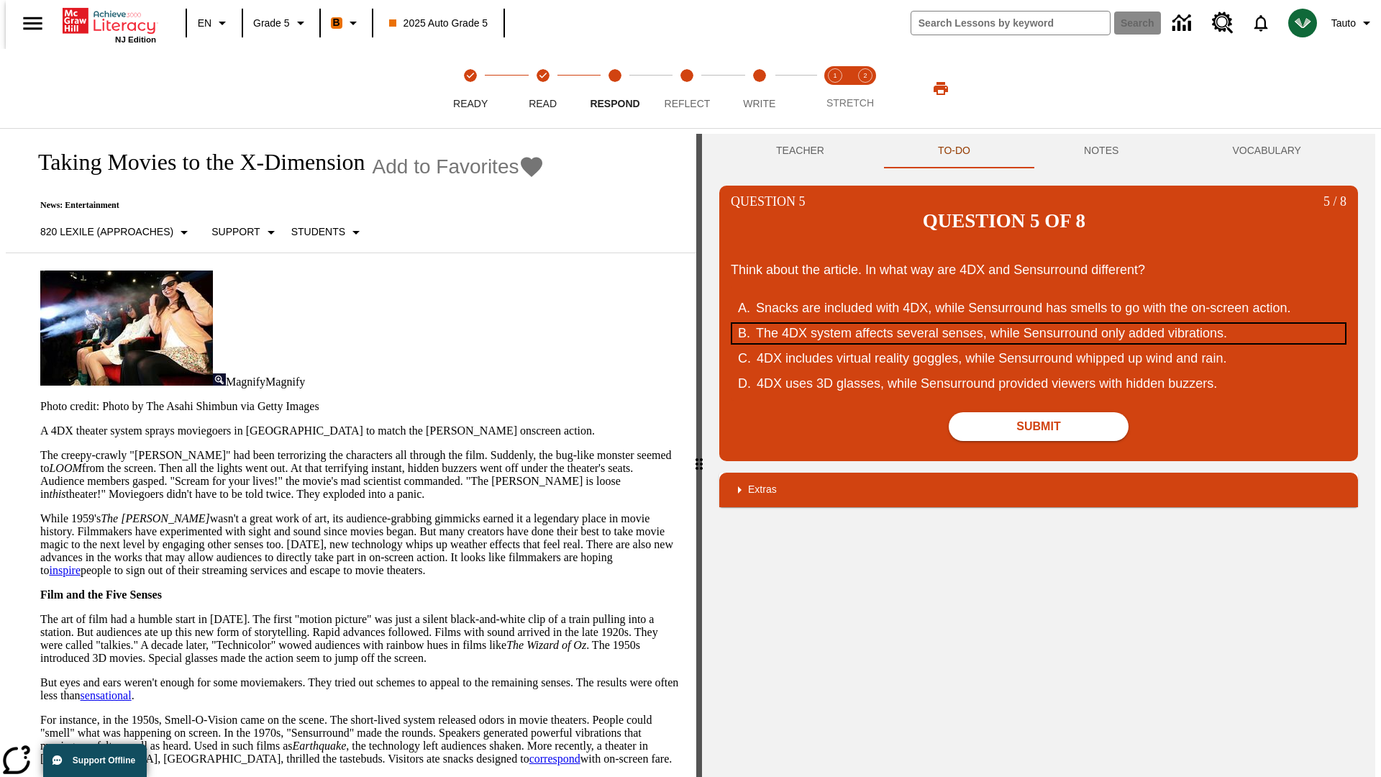
click at [1039, 324] on div "The 4DX system affects several senses, while Sensurround only added vibrations." at bounding box center [1029, 333] width 547 height 19
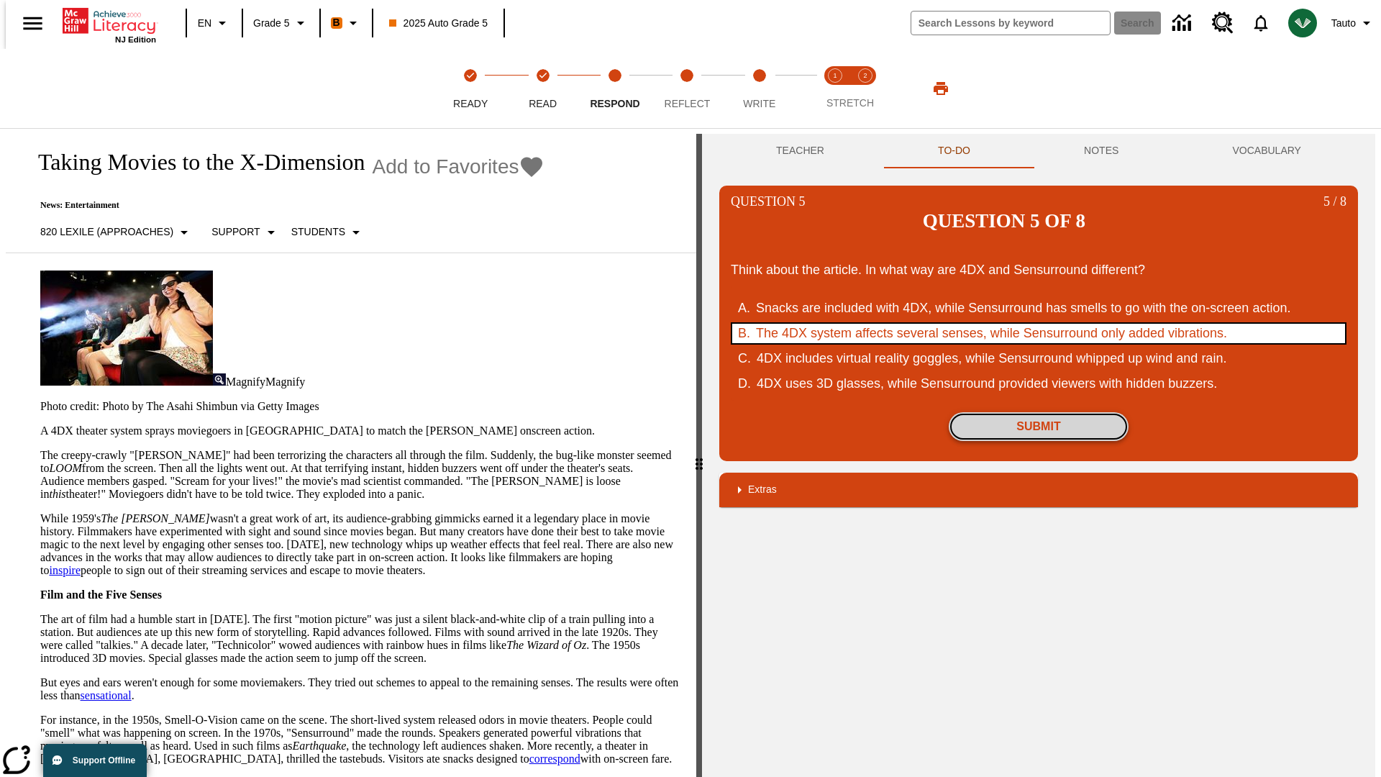
click at [1039, 412] on button "Submit" at bounding box center [1039, 426] width 180 height 29
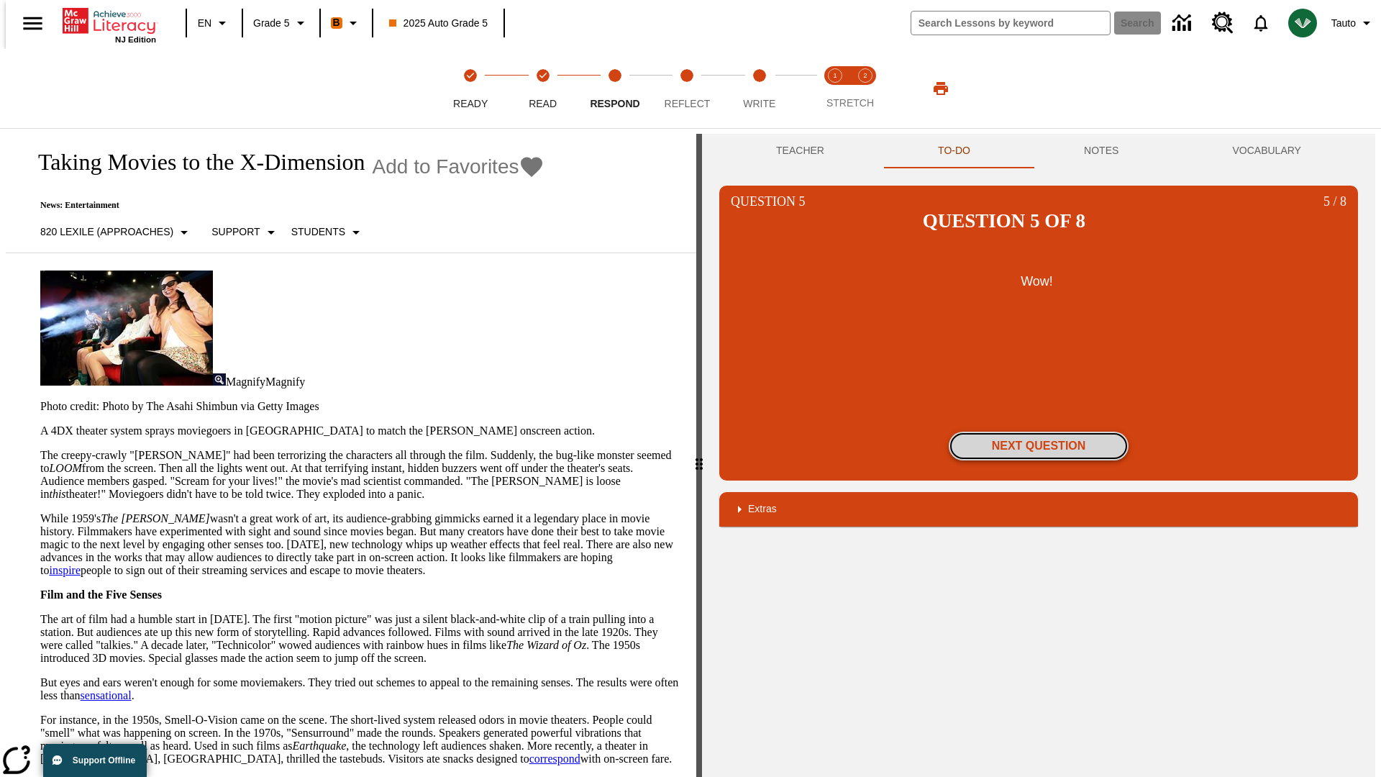
click at [1039, 432] on button "Next Question" at bounding box center [1039, 446] width 180 height 29
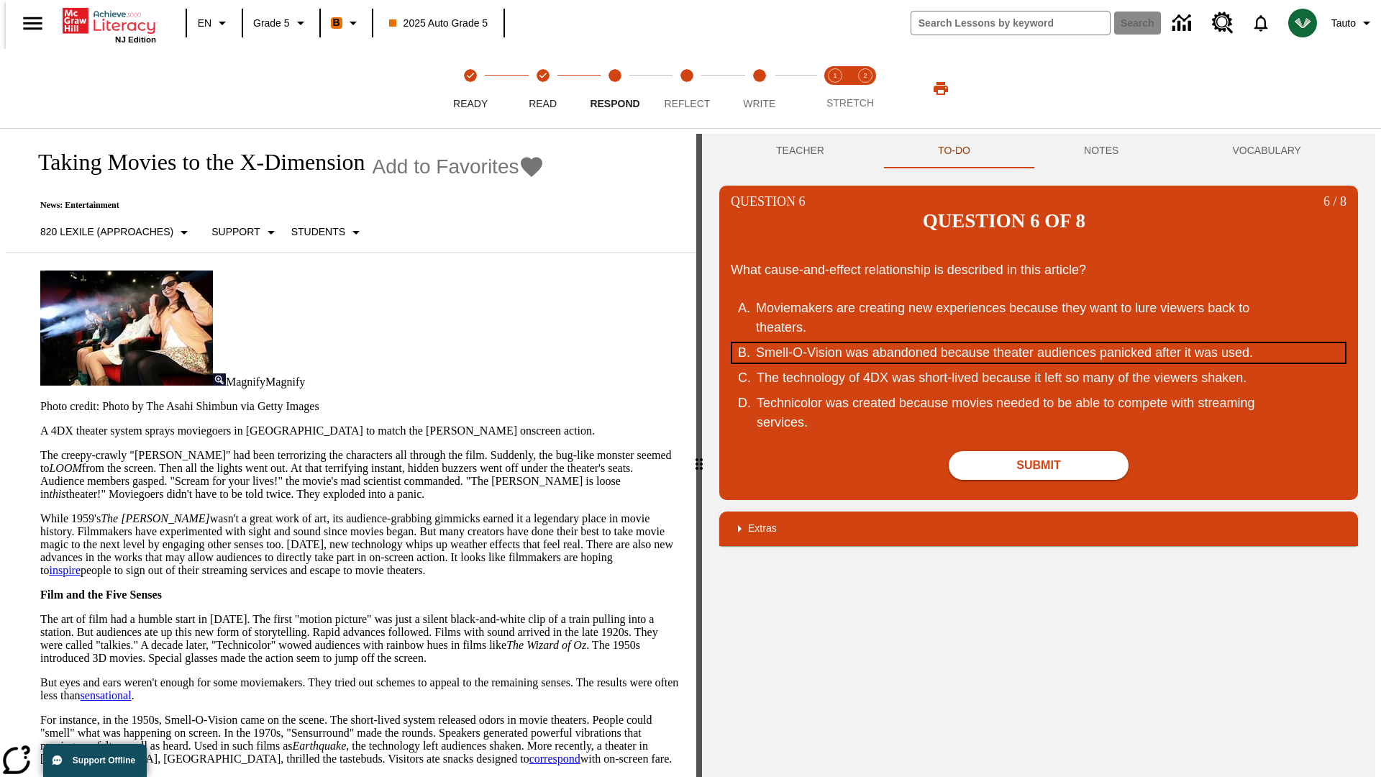
click at [1039, 343] on div "Smell-O-Vision was abandoned because theater audiences panicked after it was us…" at bounding box center [1029, 352] width 547 height 19
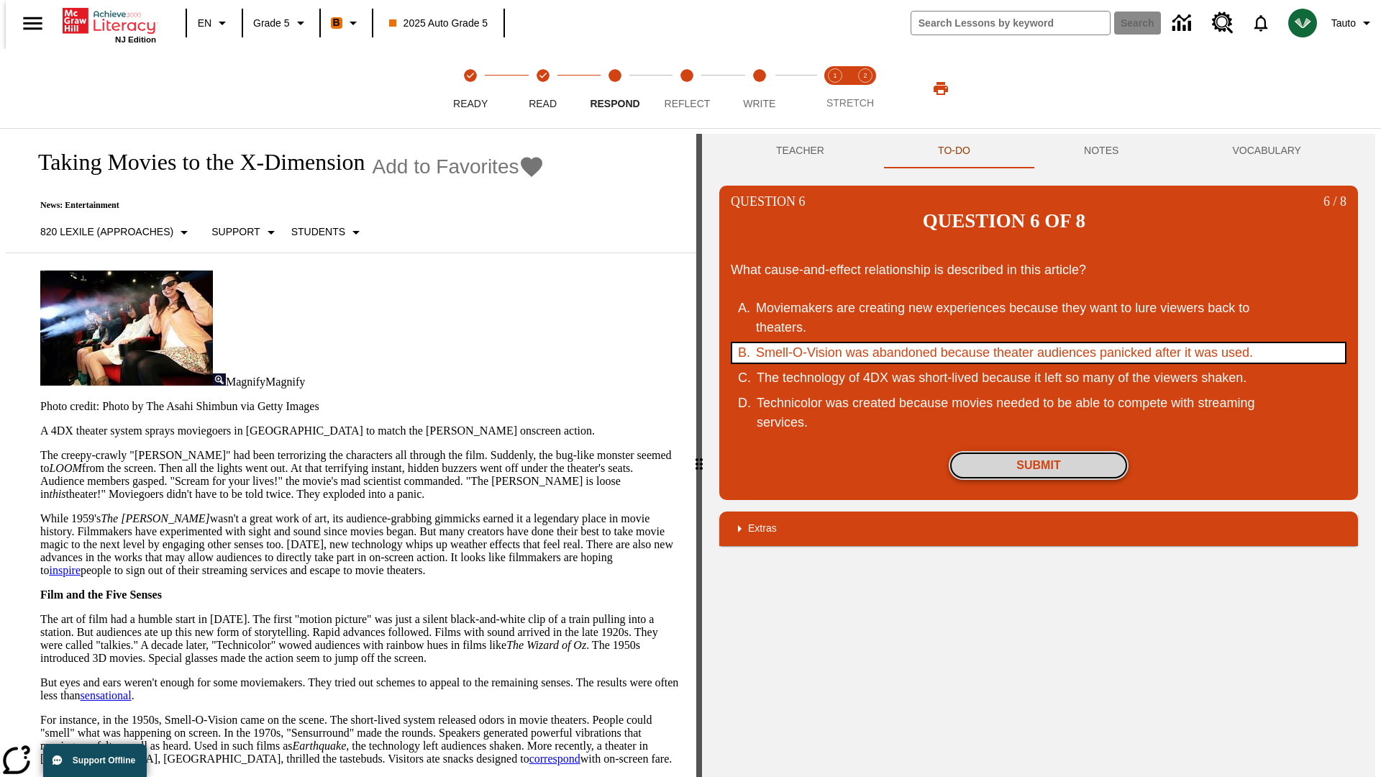
click at [1039, 451] on button "Submit" at bounding box center [1039, 465] width 180 height 29
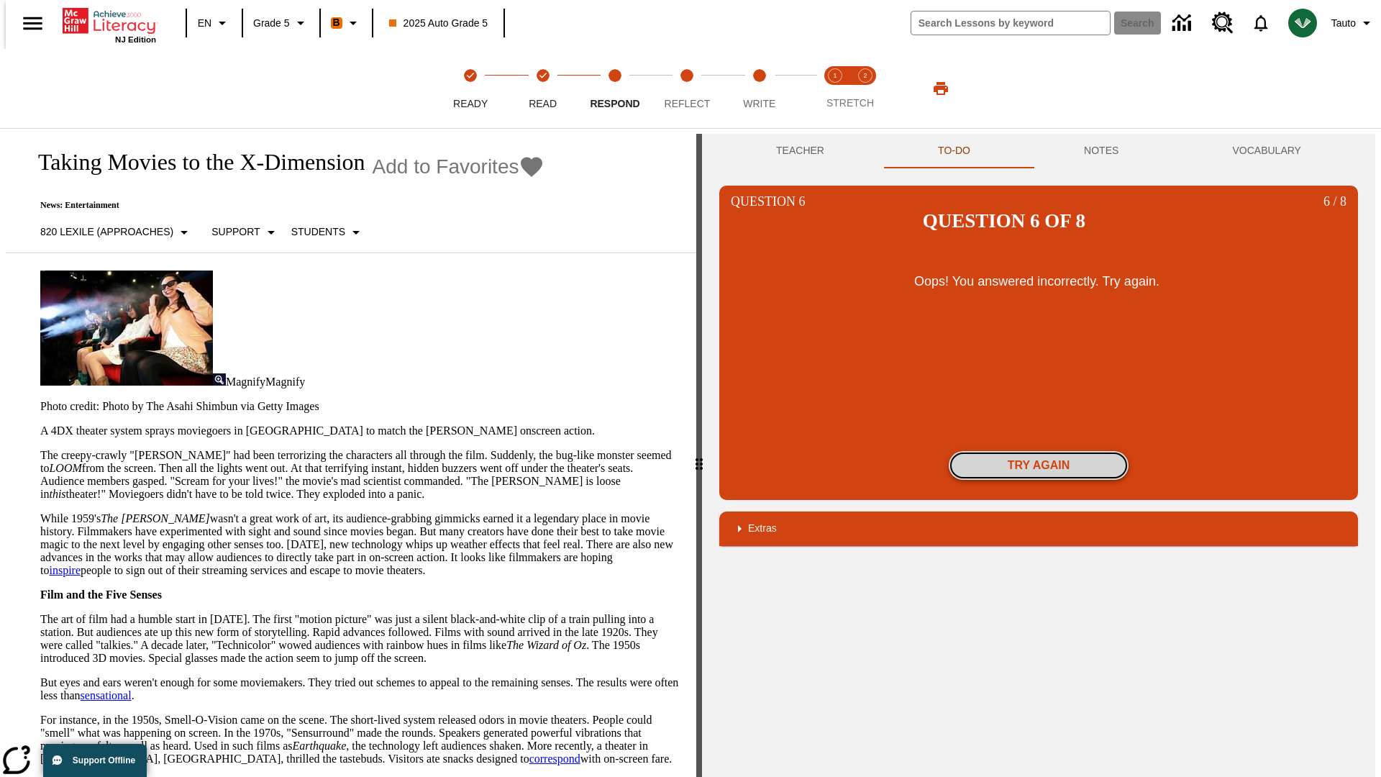
click at [1039, 451] on button "Try again" at bounding box center [1039, 465] width 180 height 29
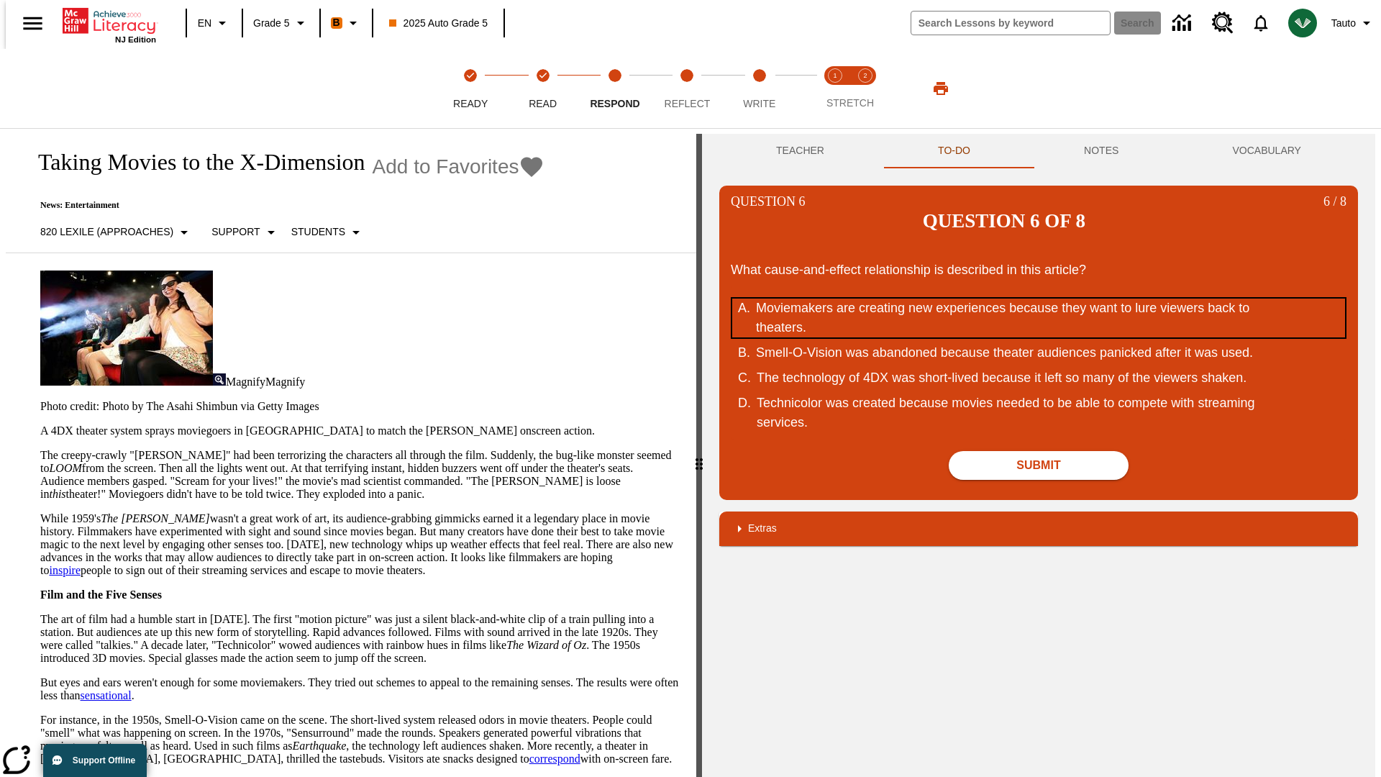
click at [1039, 299] on div "Moviemakers are creating new experiences because they want to lure viewers back…" at bounding box center [1029, 318] width 547 height 39
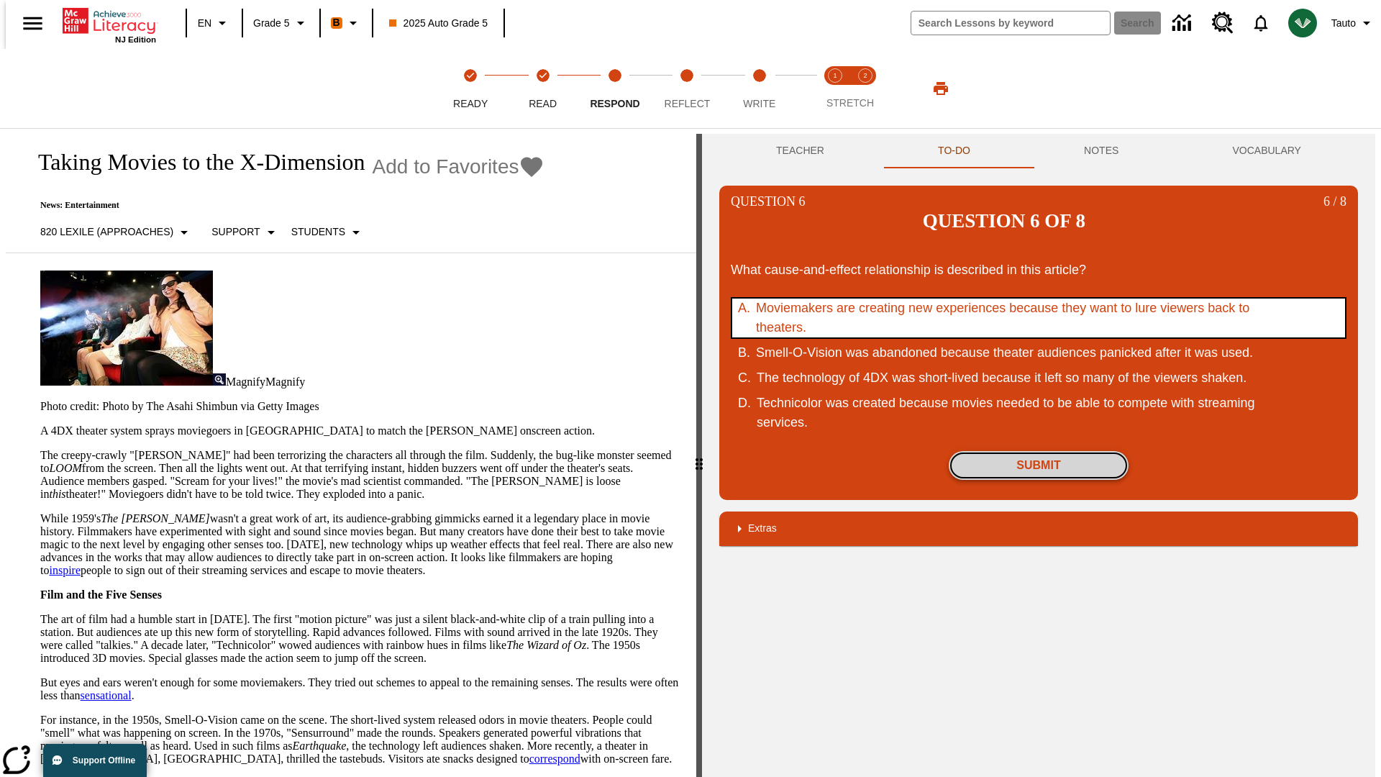
click at [1039, 451] on button "Submit" at bounding box center [1039, 465] width 180 height 29
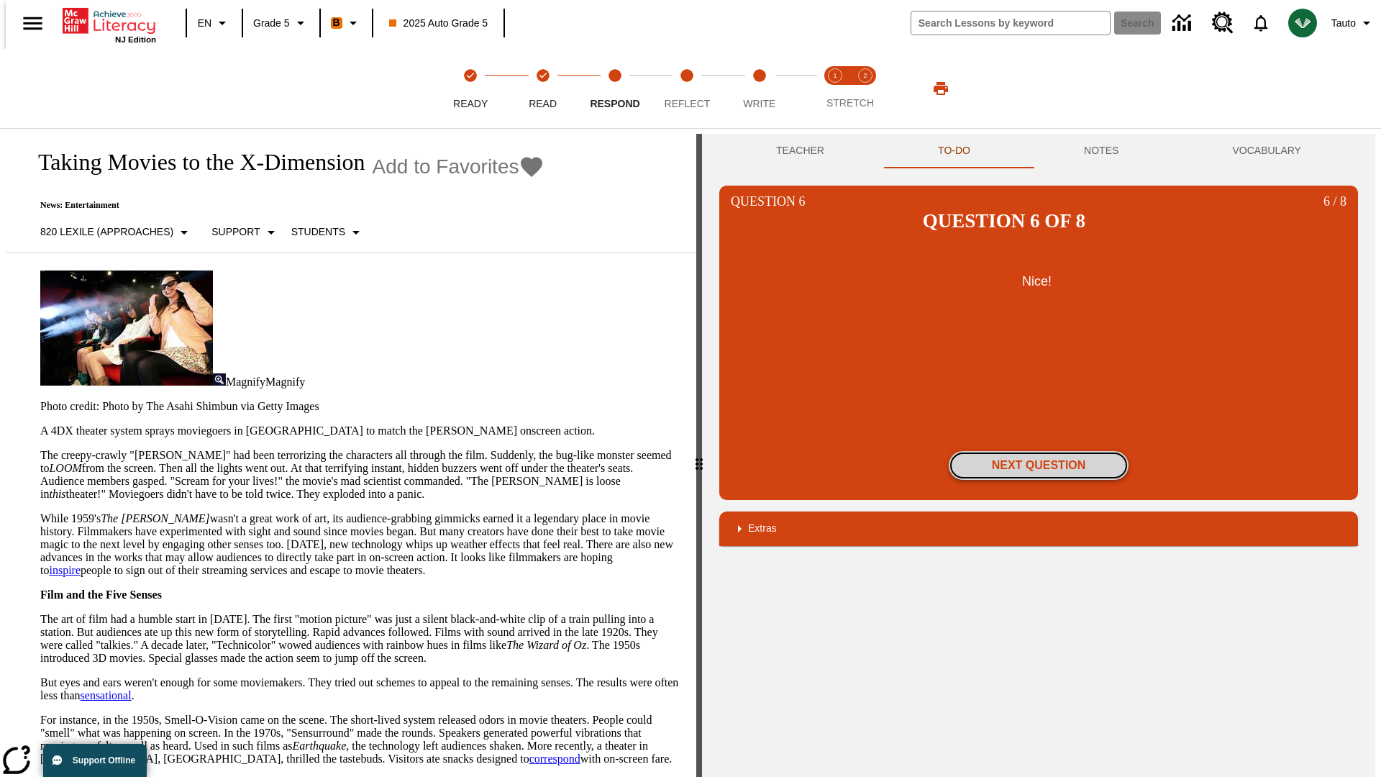
click at [1039, 451] on button "Next Question" at bounding box center [1039, 465] width 180 height 29
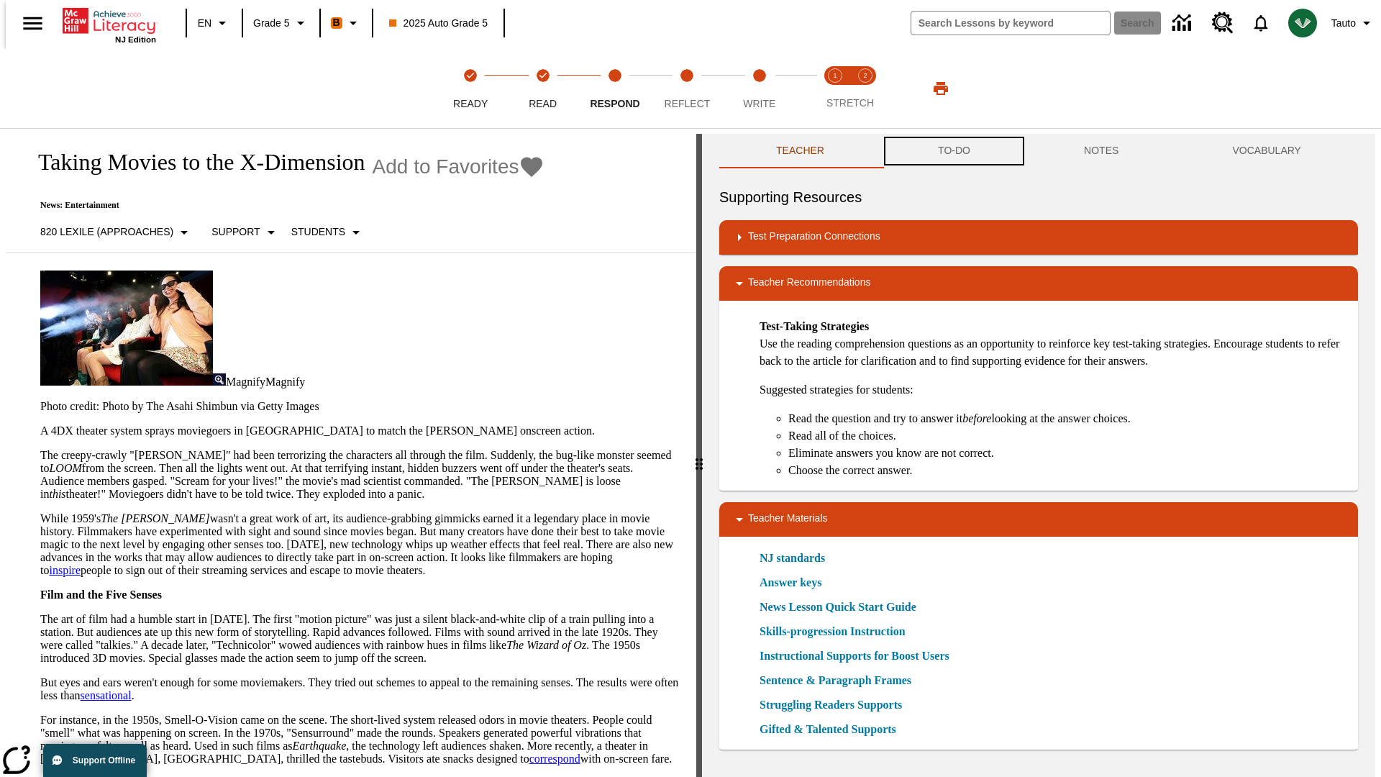
click at [953, 151] on button "TO-DO" at bounding box center [954, 151] width 146 height 35
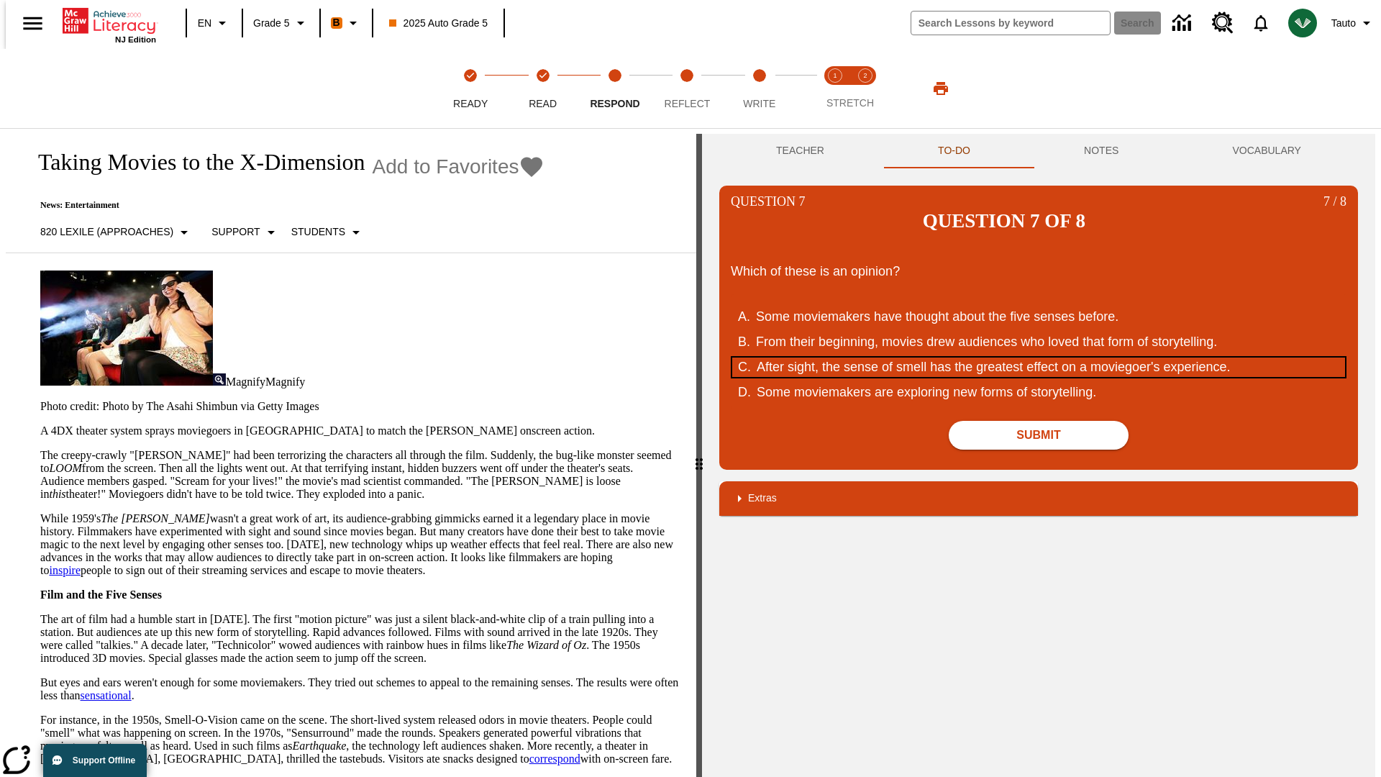
click at [1039, 358] on div "After sight, the sense of smell has the greatest effect on a moviegoer's experi…" at bounding box center [1030, 367] width 547 height 19
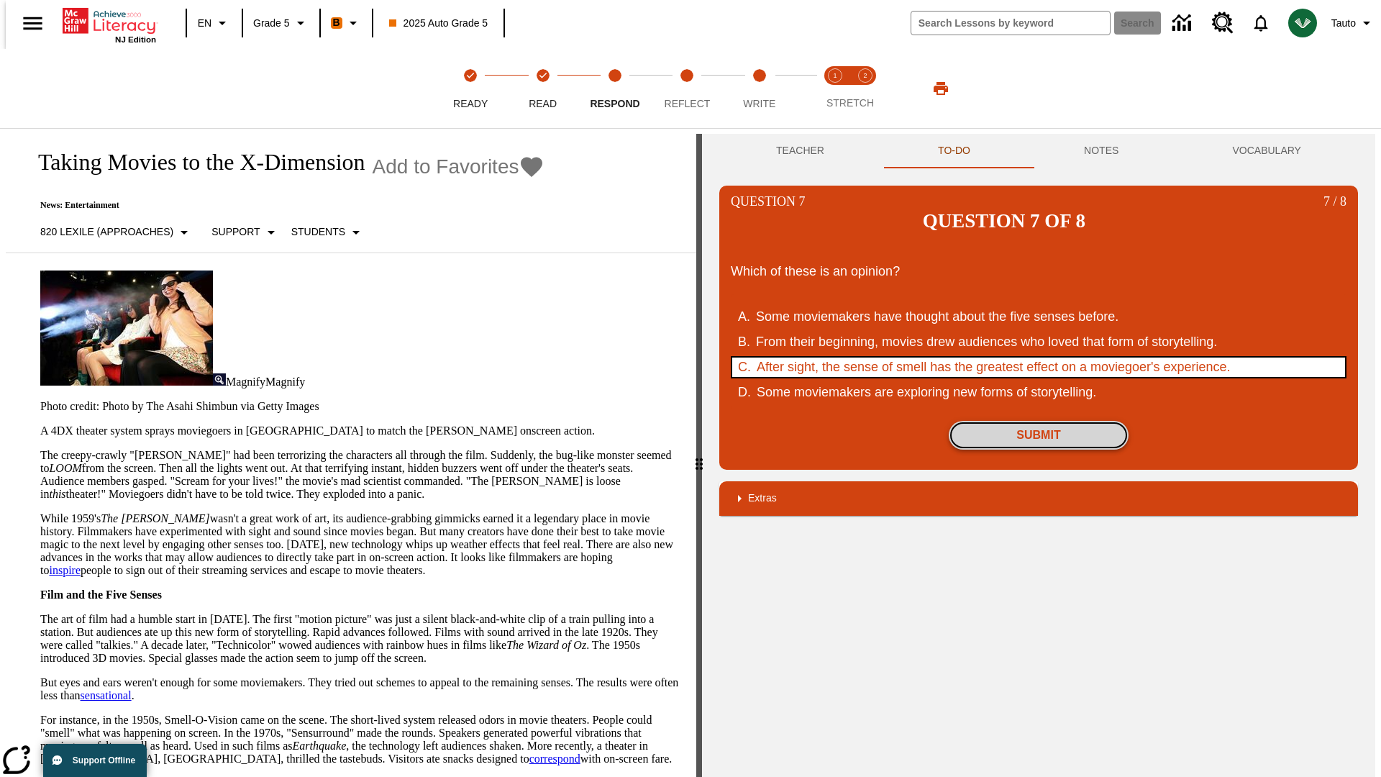
click at [1039, 421] on button "Submit" at bounding box center [1039, 435] width 180 height 29
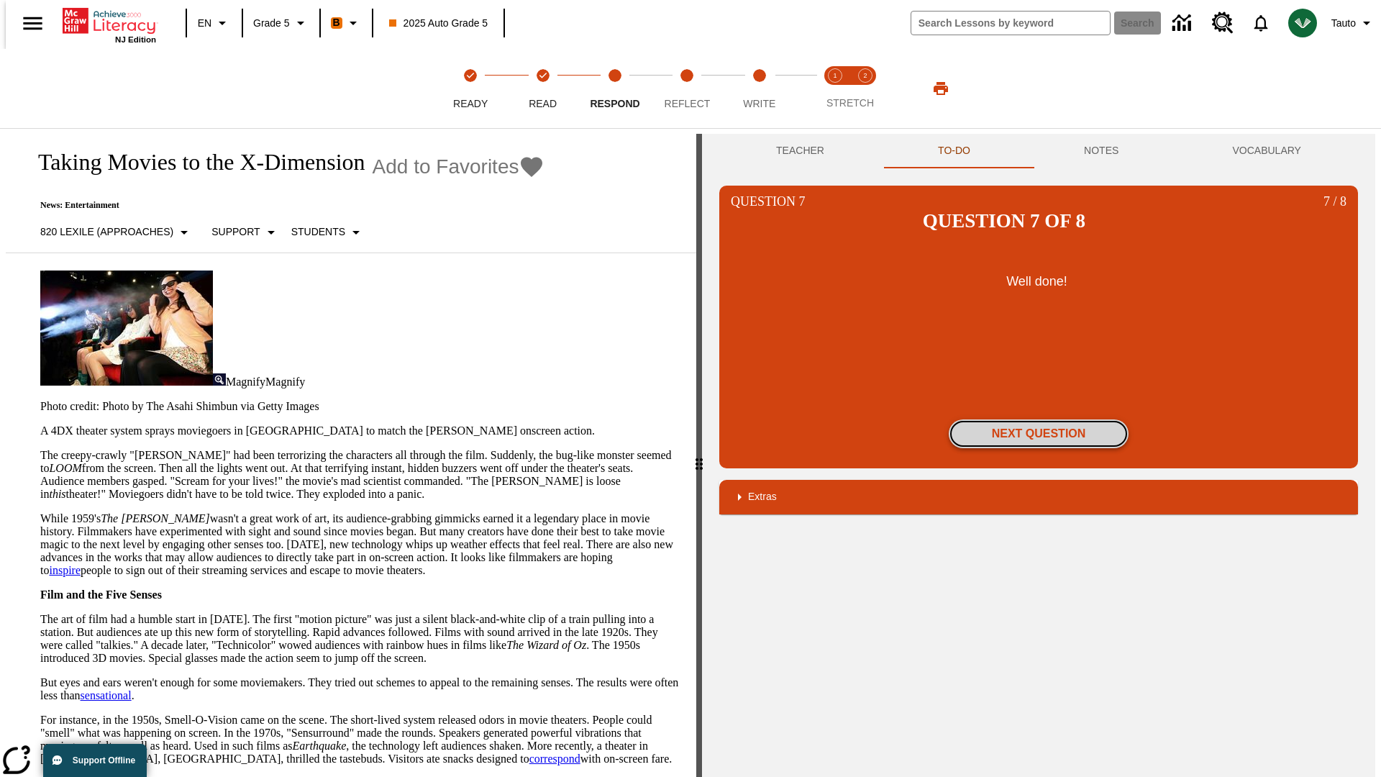
click at [1039, 419] on button "Next Question" at bounding box center [1039, 433] width 180 height 29
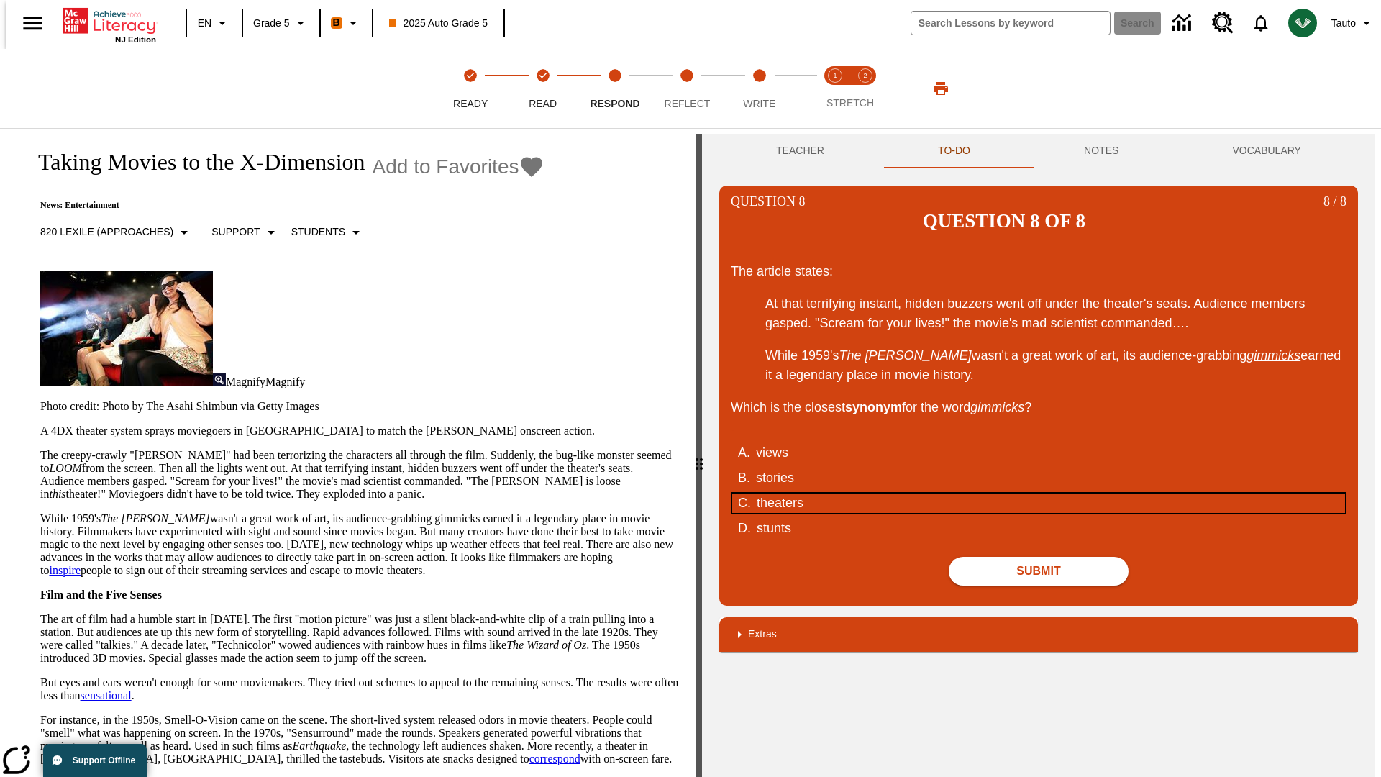
click at [1039, 494] on div "theaters" at bounding box center [1030, 503] width 547 height 19
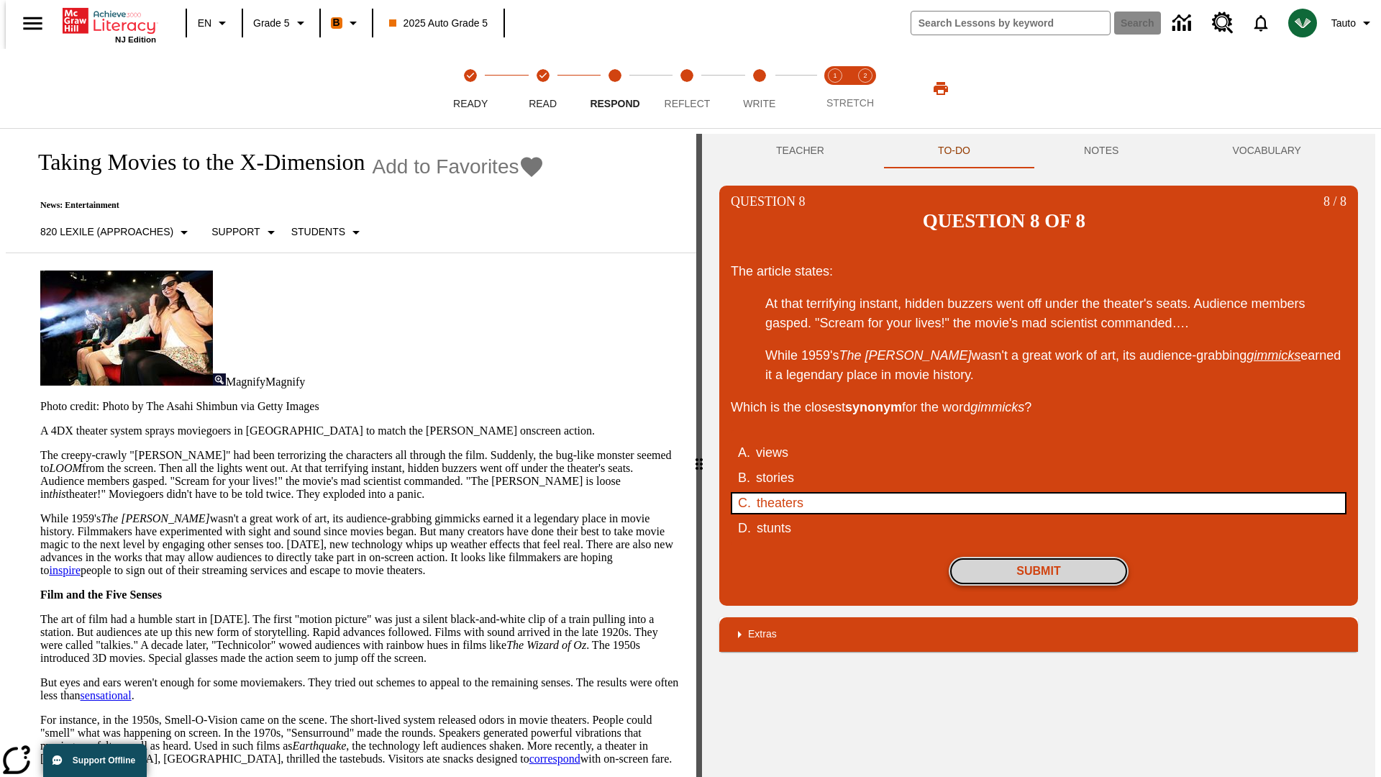
click at [1039, 557] on button "Submit" at bounding box center [1039, 571] width 180 height 29
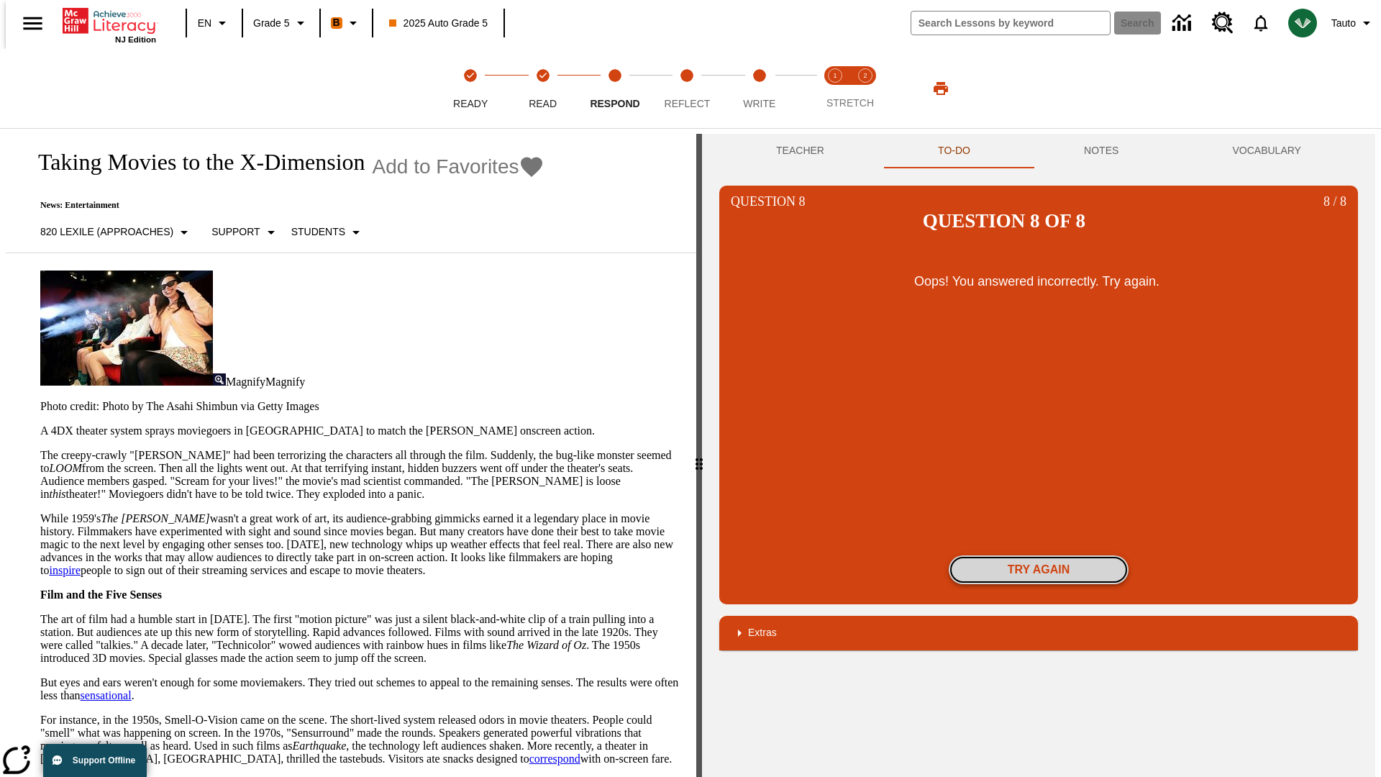
click at [1039, 555] on button "Try again" at bounding box center [1039, 569] width 180 height 29
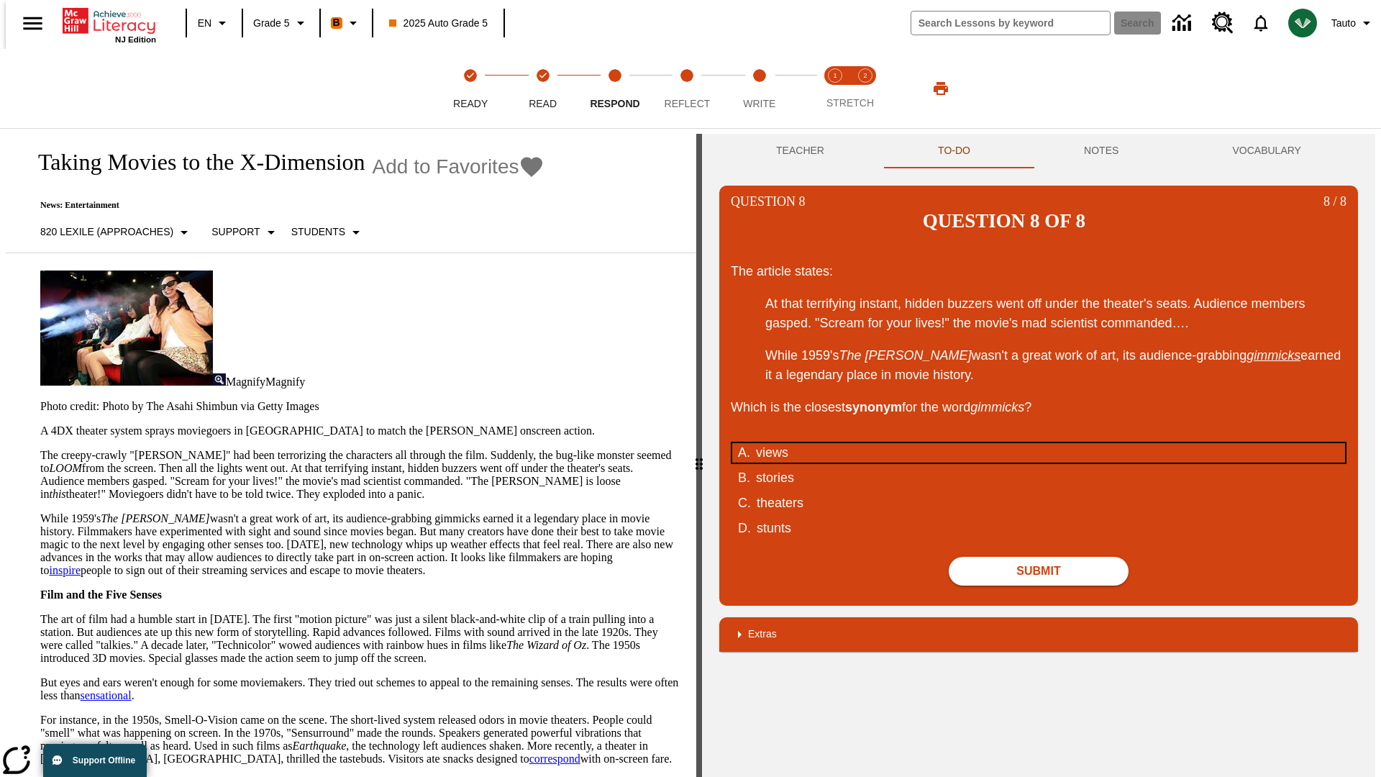
click at [1039, 443] on div "views" at bounding box center [1029, 452] width 547 height 19
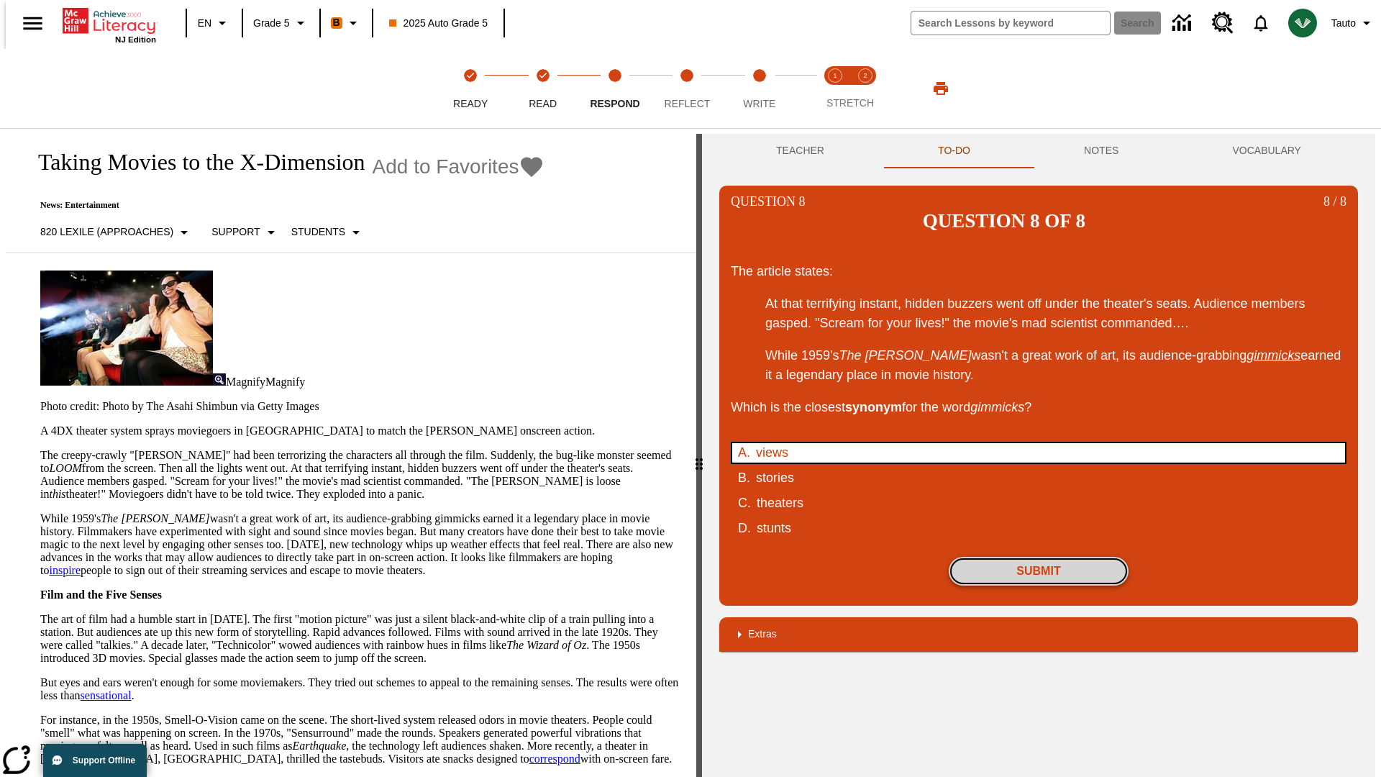
click at [1039, 557] on button "Submit" at bounding box center [1039, 571] width 180 height 29
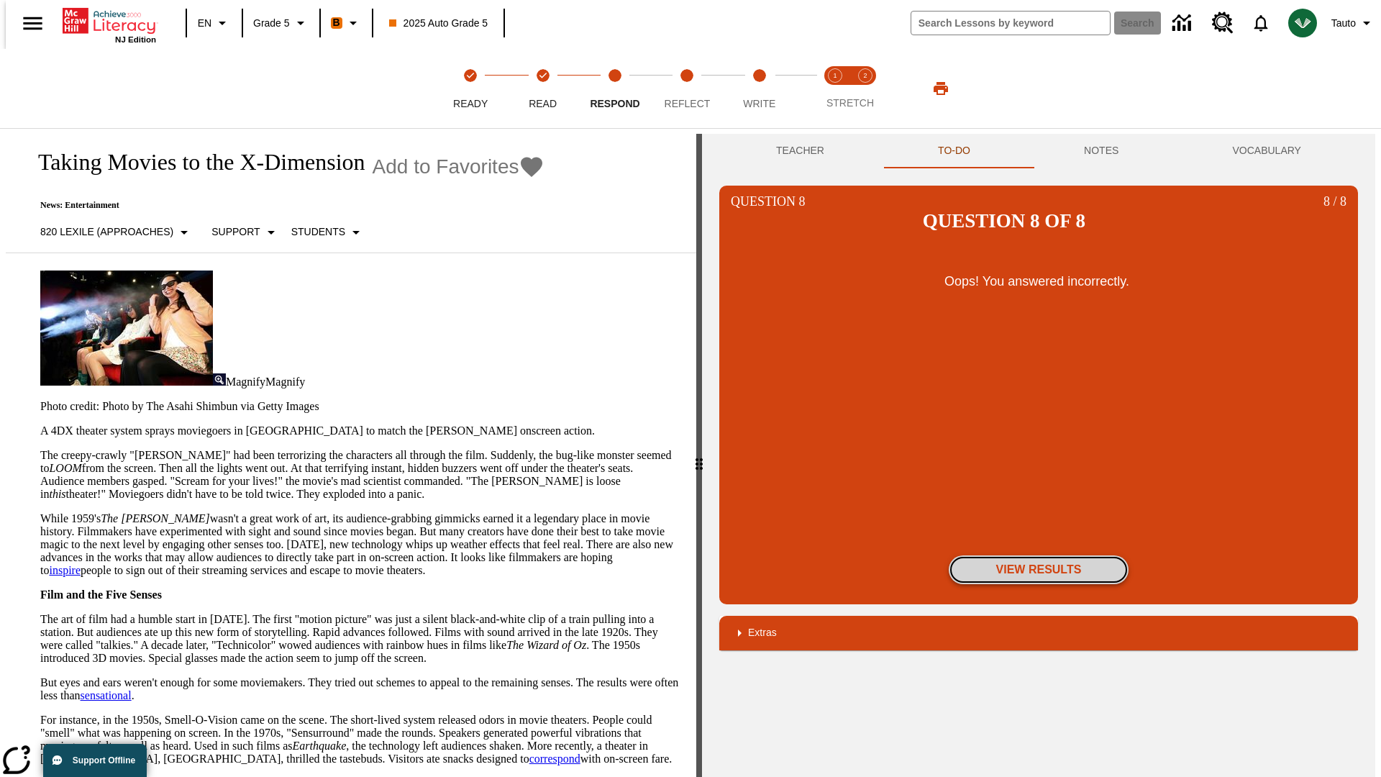
click at [1039, 555] on button "View Results" at bounding box center [1039, 569] width 180 height 29
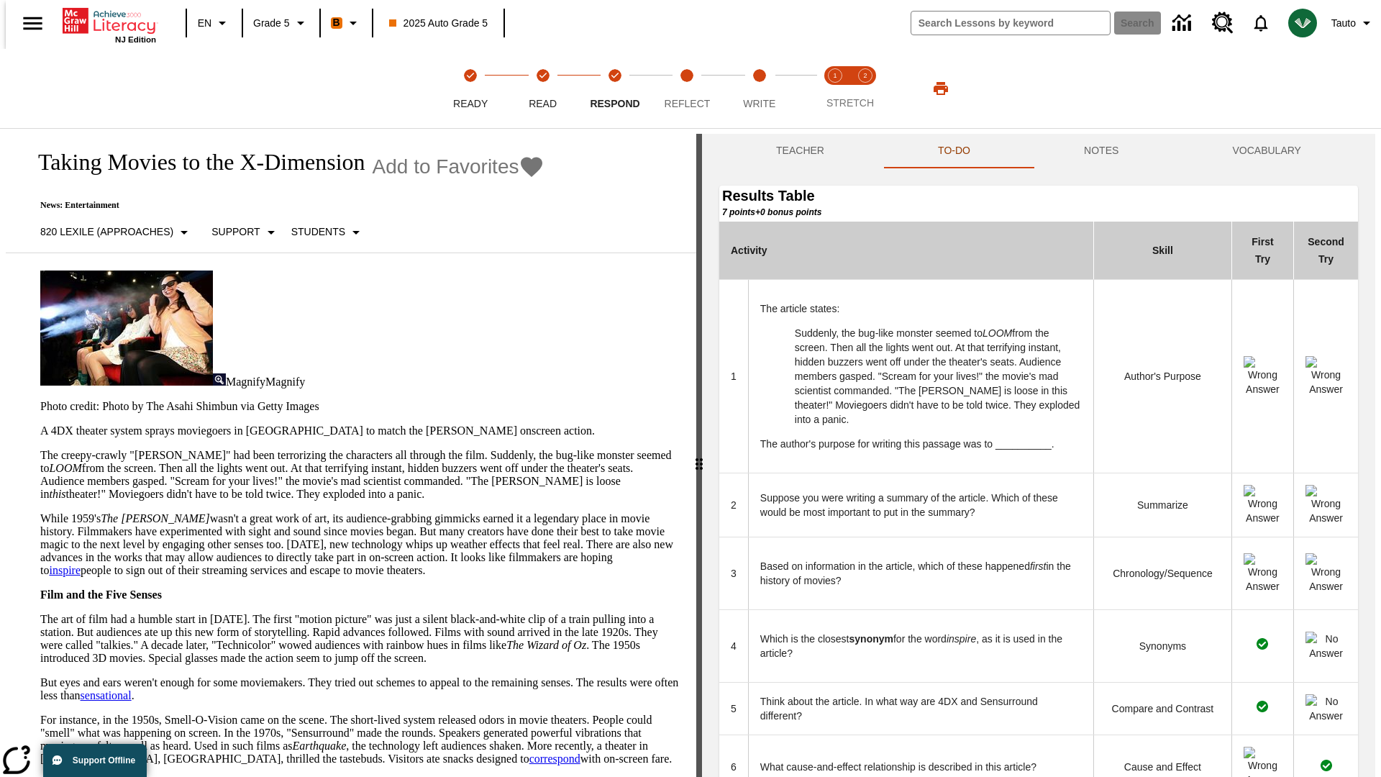
scroll to position [393, 0]
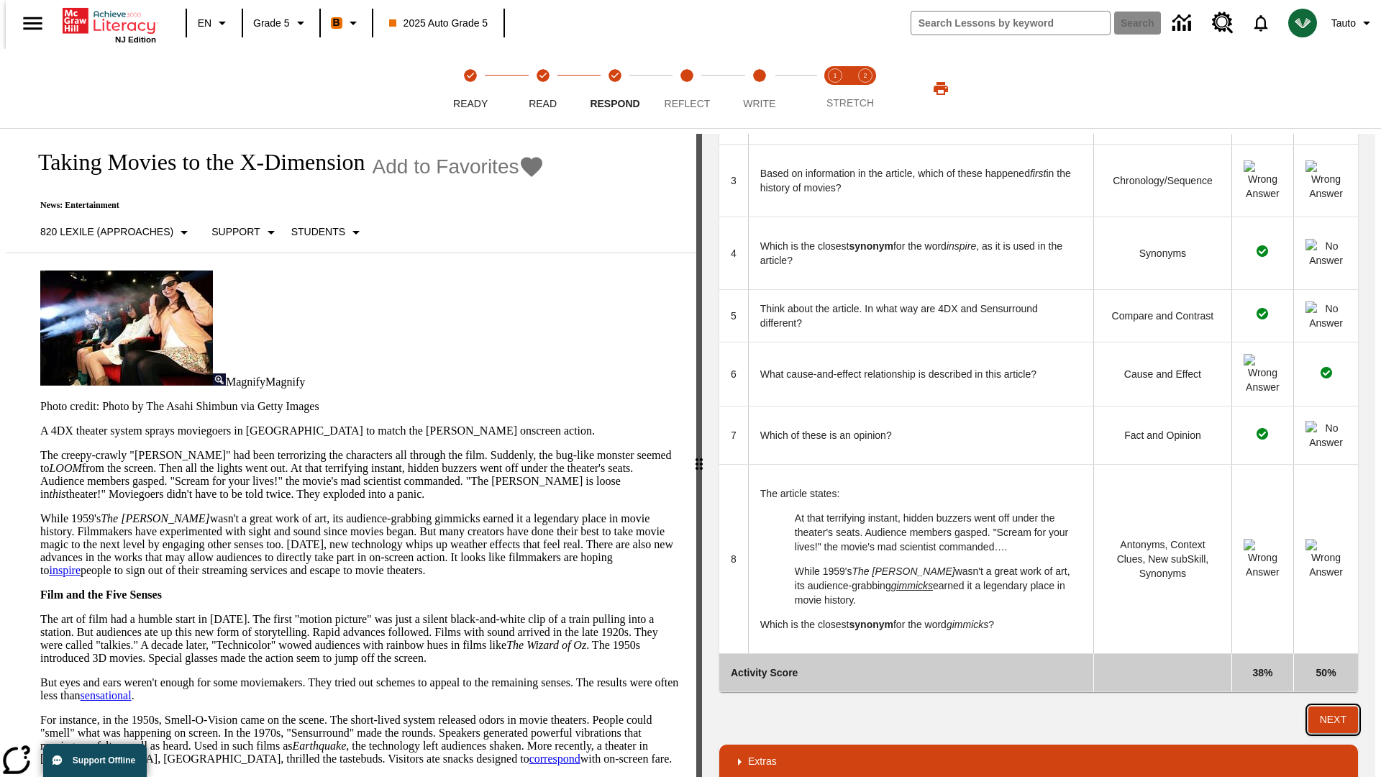
click at [1340, 707] on button "Next" at bounding box center [1334, 720] width 50 height 27
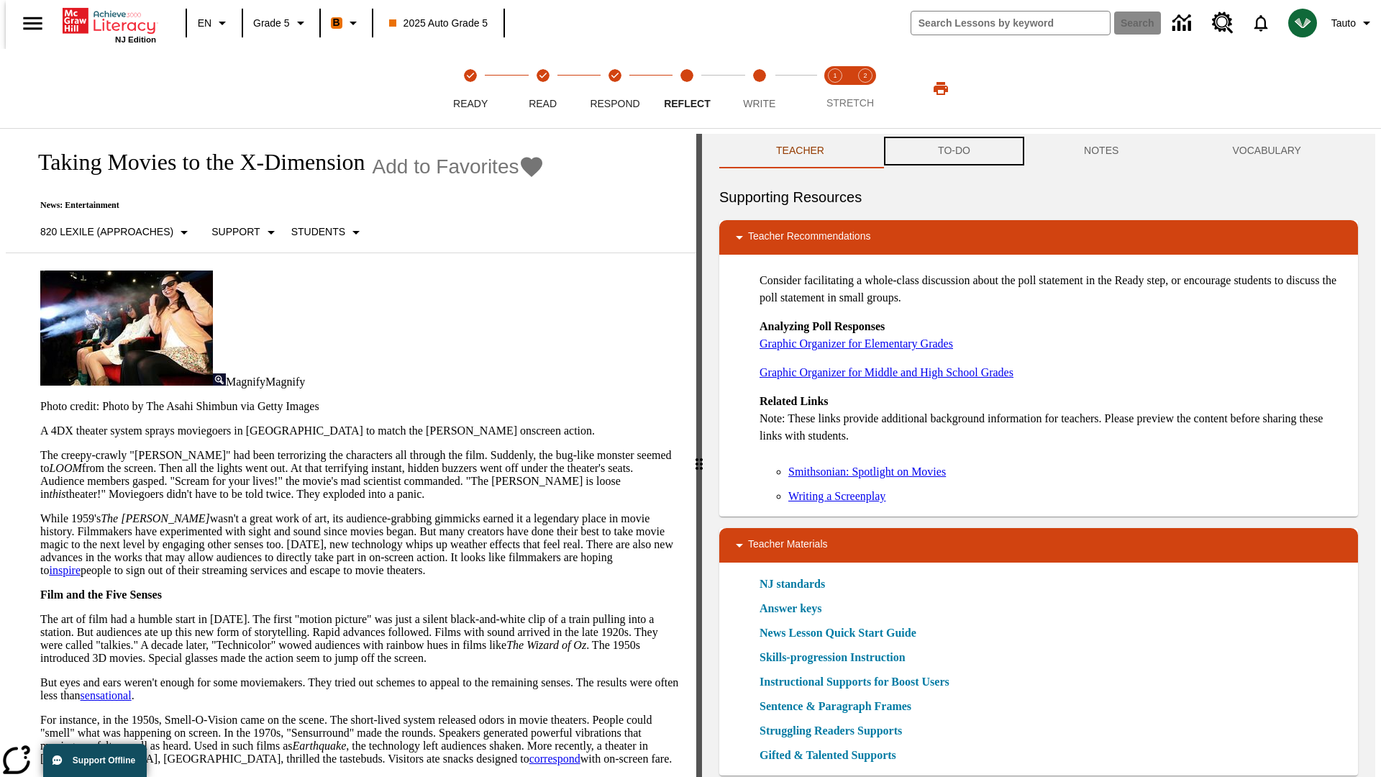
click at [953, 151] on button "TO-DO" at bounding box center [954, 151] width 146 height 35
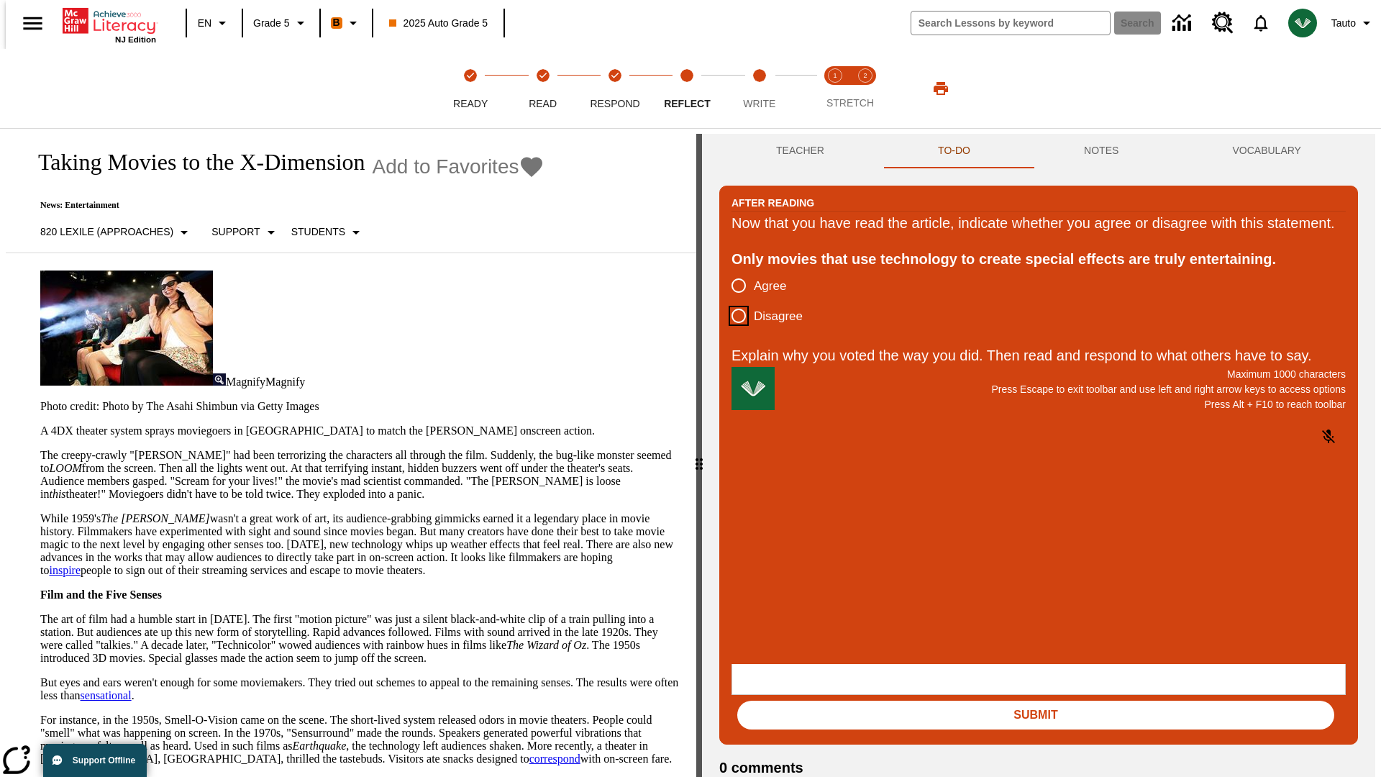
click at [733, 331] on input "Disagree" at bounding box center [739, 316] width 30 height 30
radio input "true"
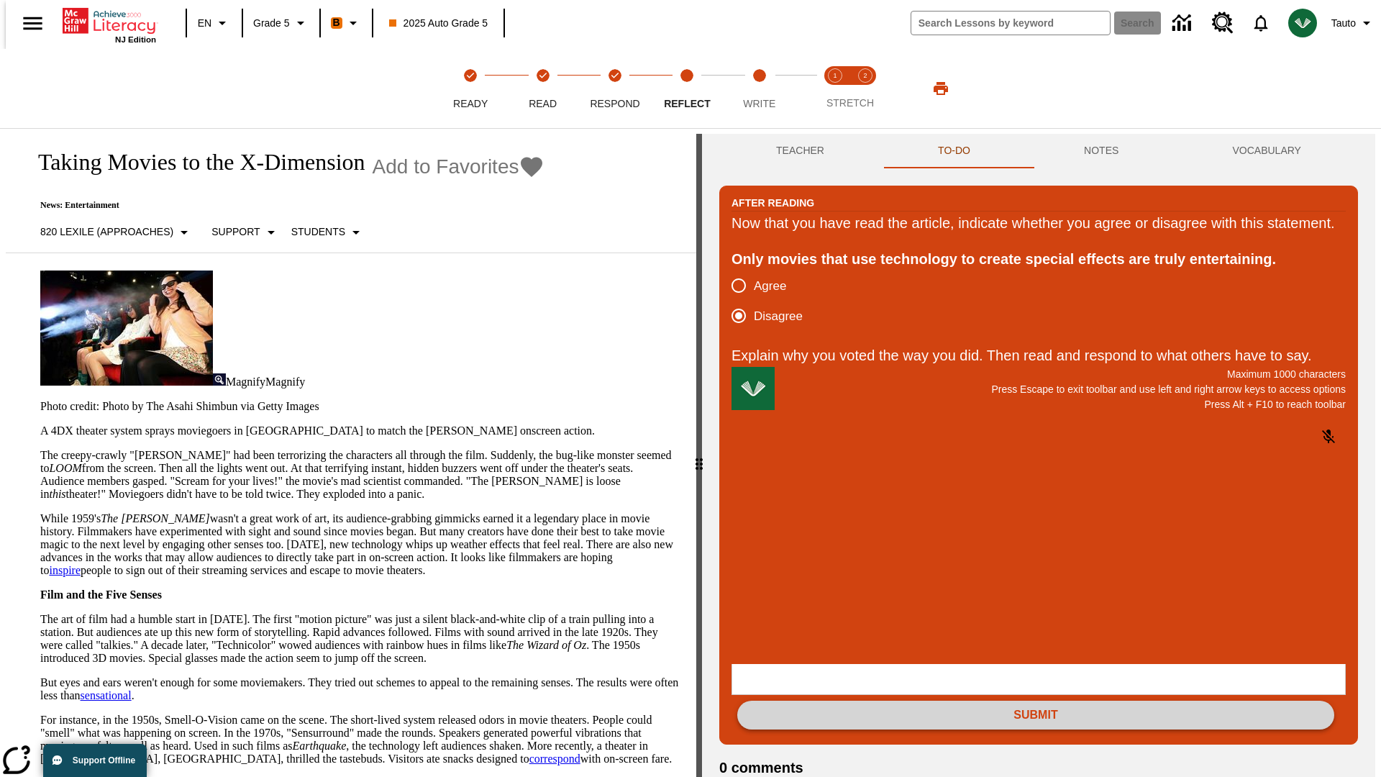
click at [1036, 701] on button "Submit" at bounding box center [1035, 715] width 597 height 29
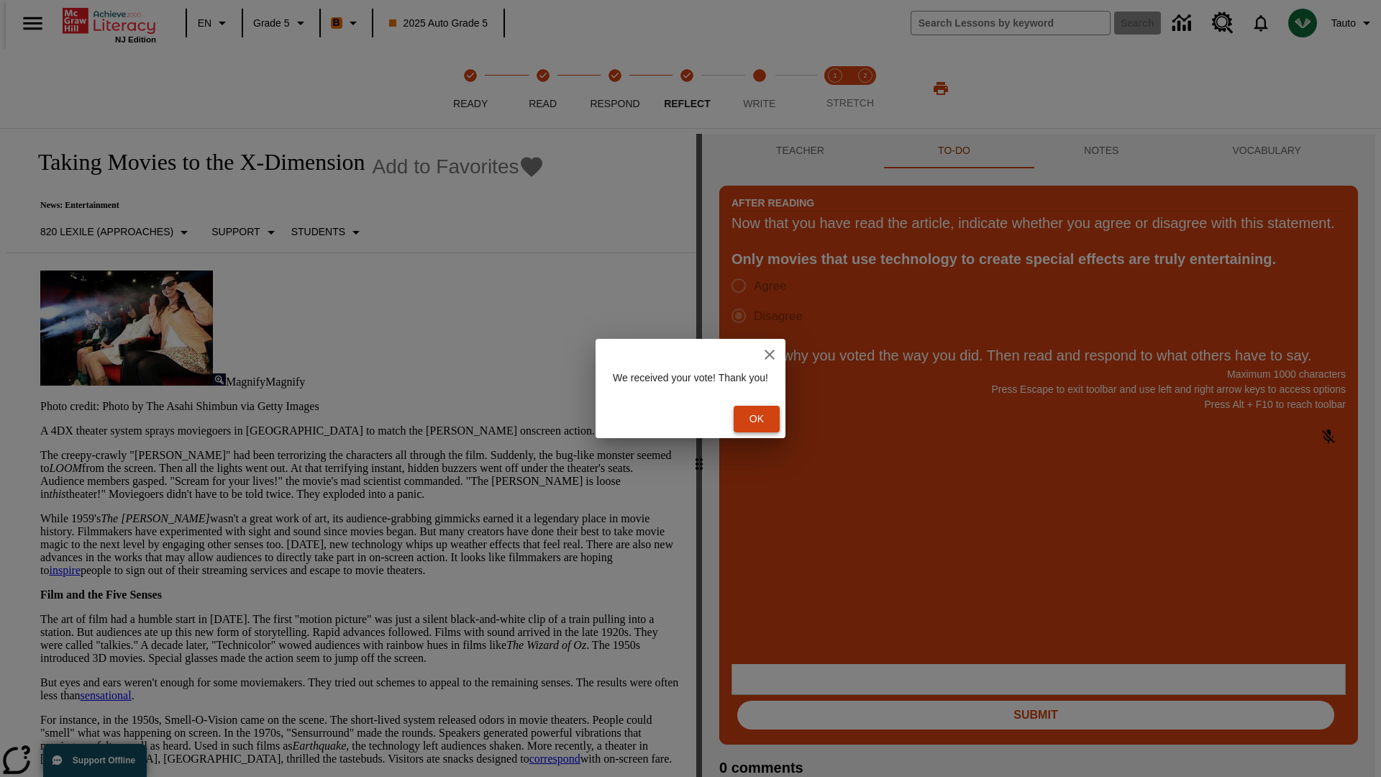
click at [764, 419] on button "Ok" at bounding box center [757, 419] width 46 height 27
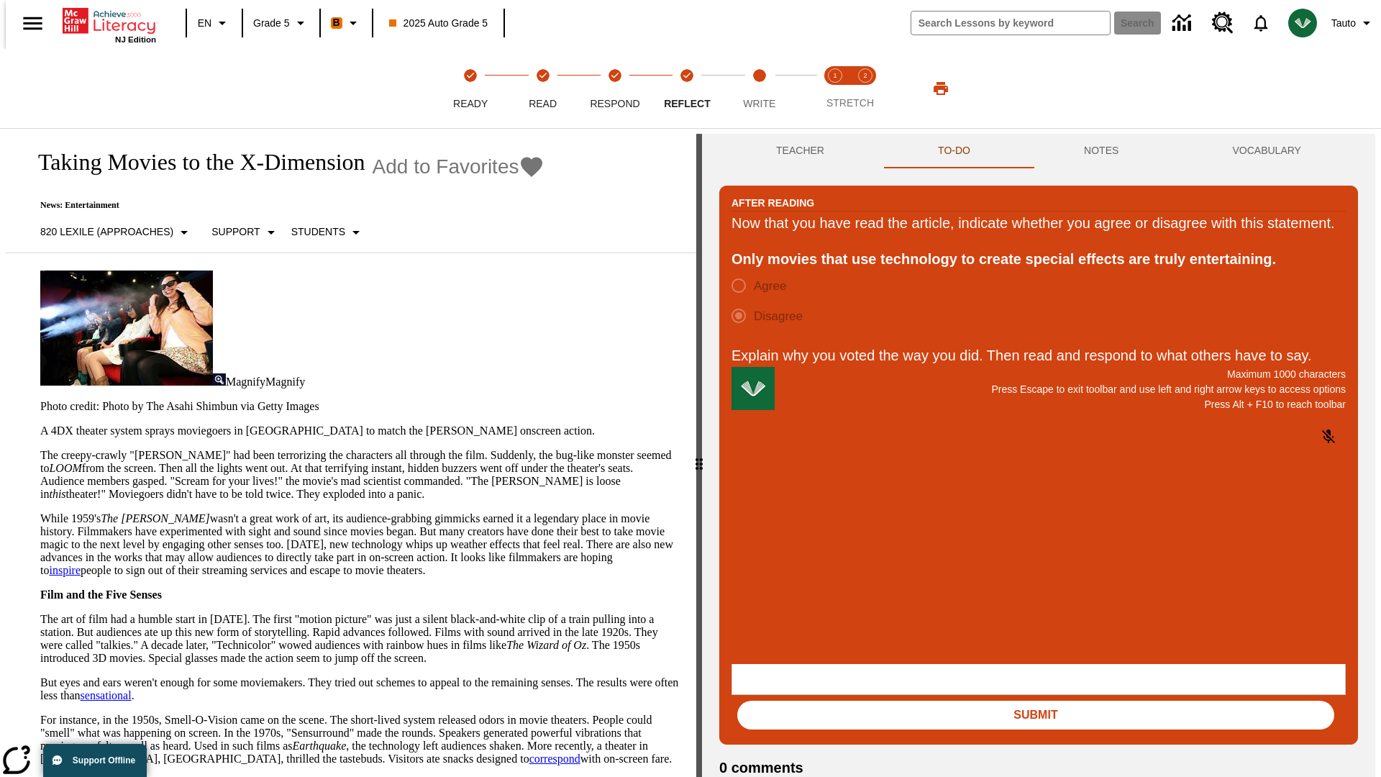
scroll to position [22, 0]
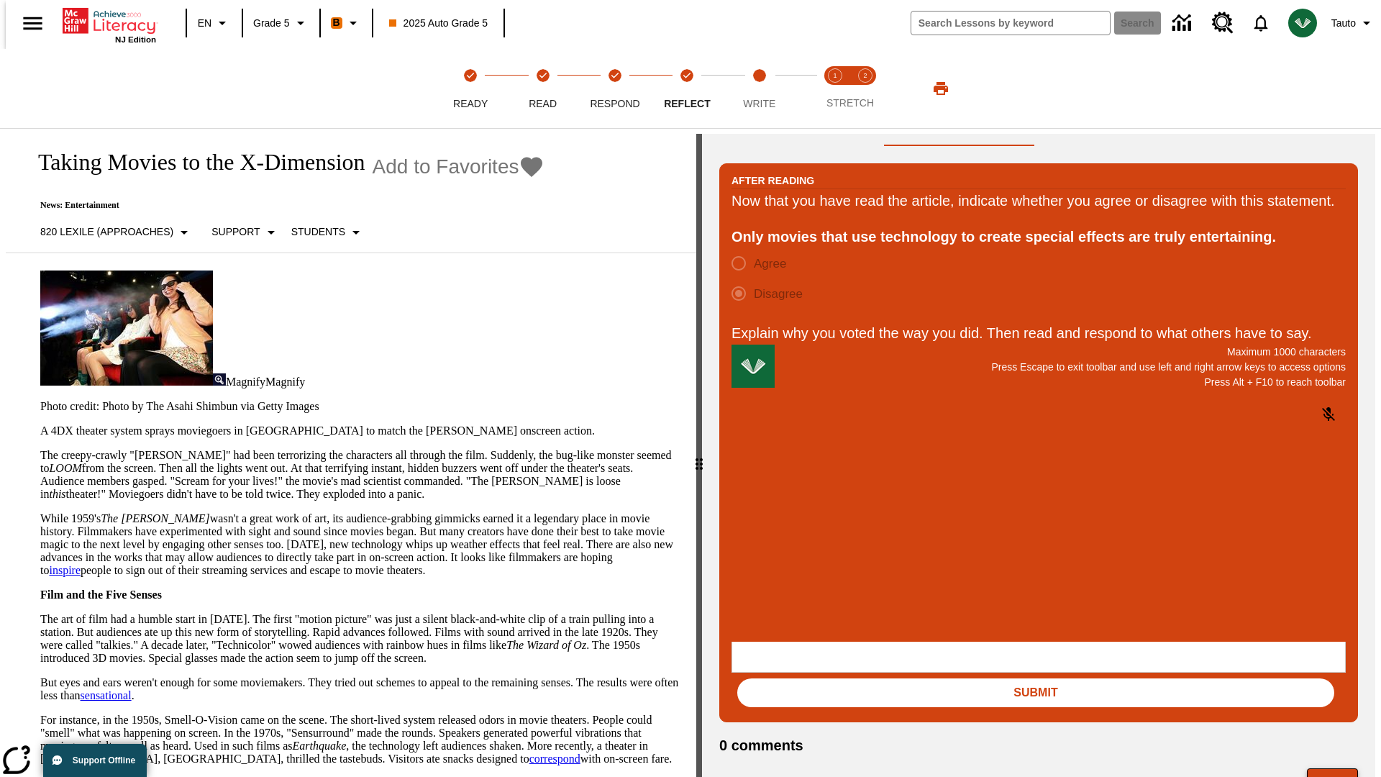
click at [1339, 768] on button "Next" at bounding box center [1332, 781] width 51 height 27
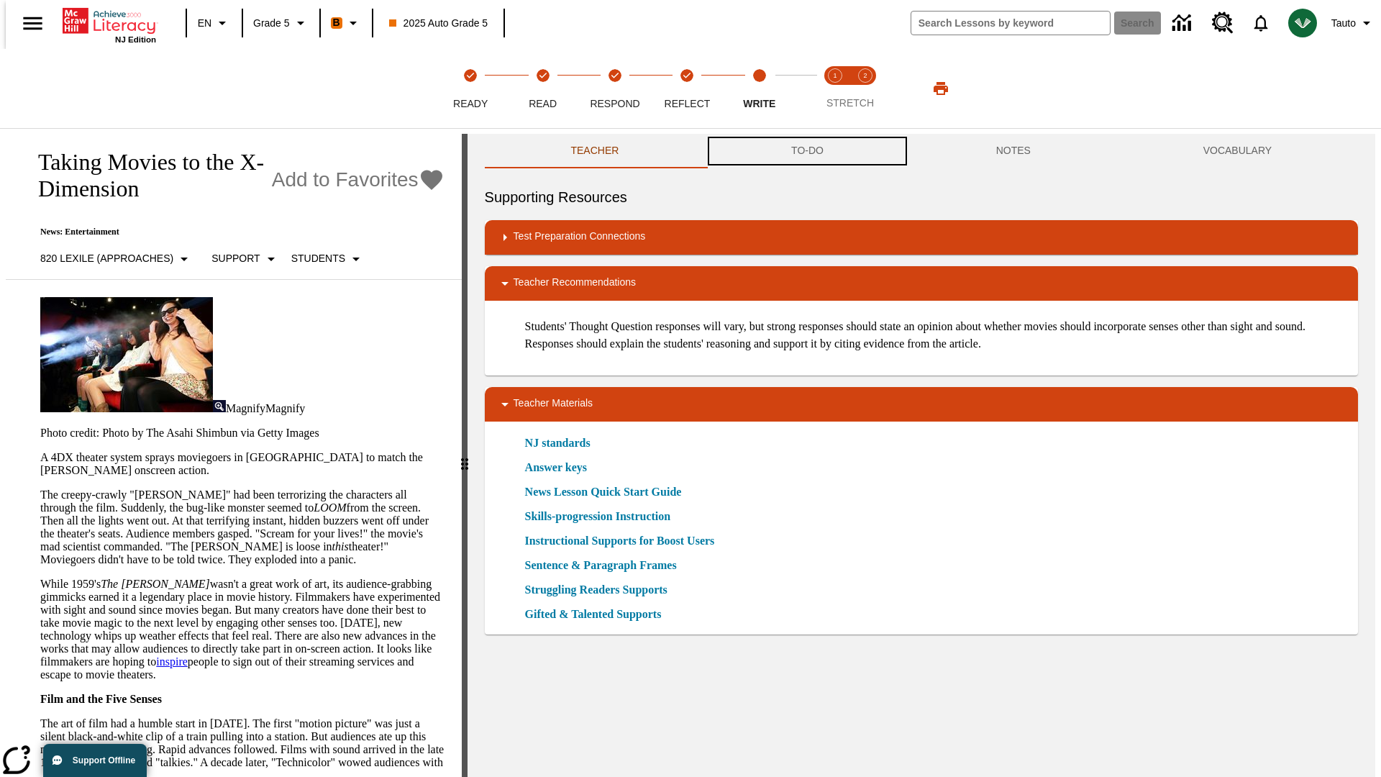
scroll to position [1, 0]
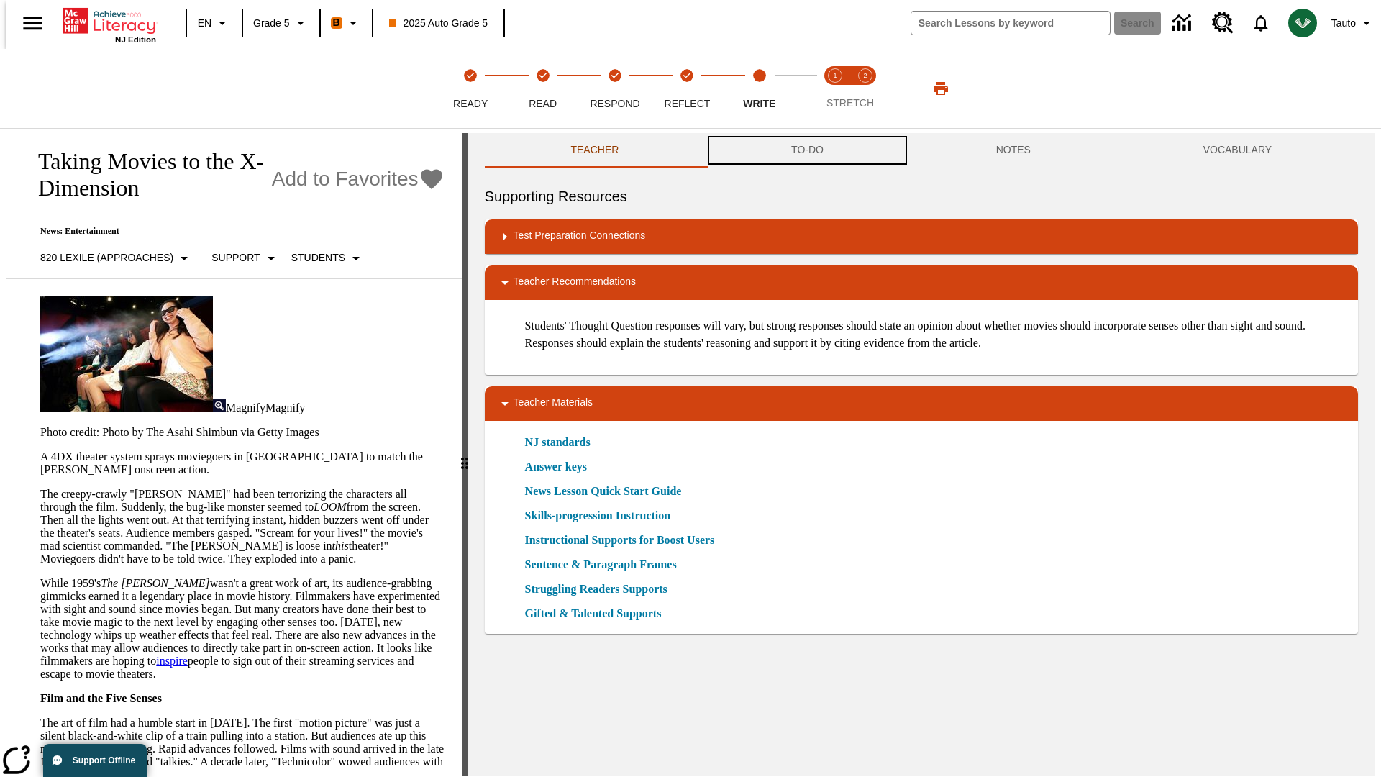
click at [807, 151] on button "TO-DO" at bounding box center [807, 150] width 205 height 35
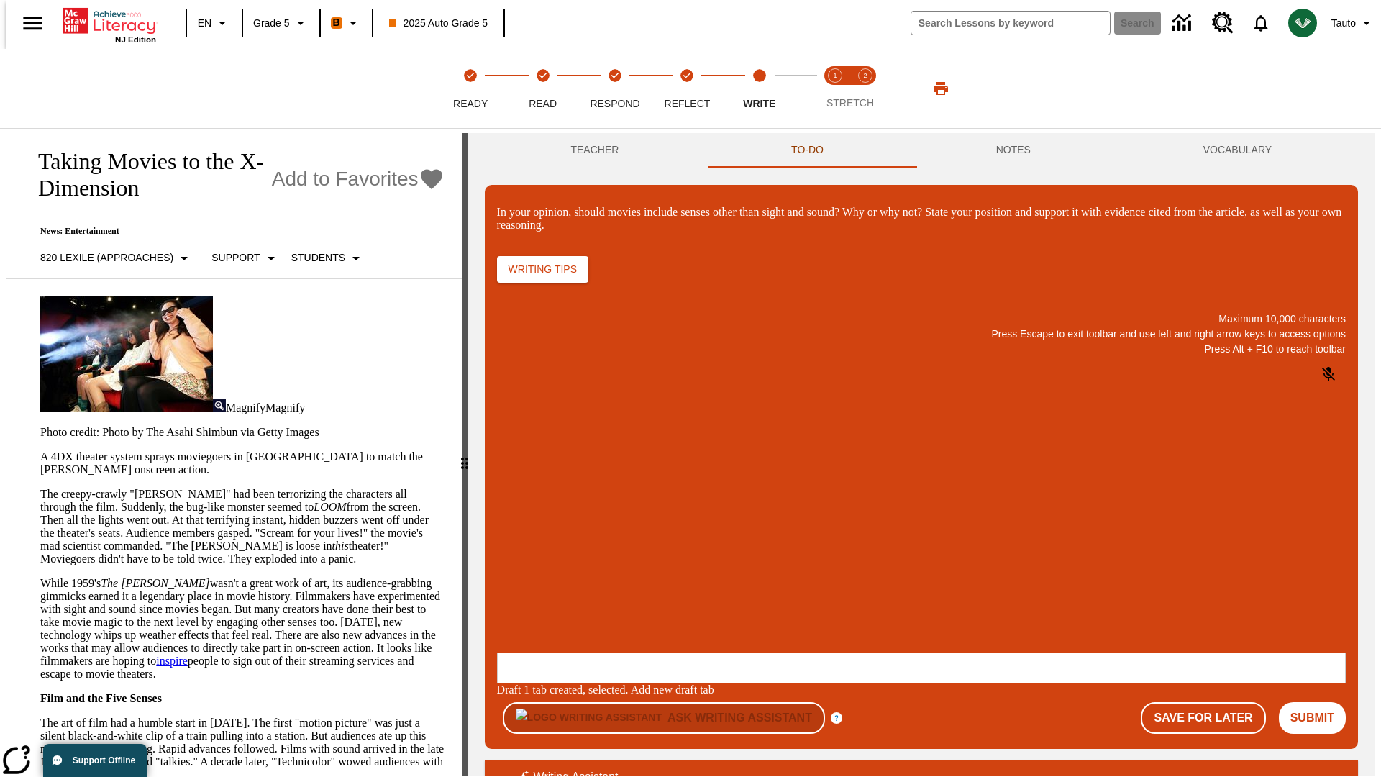
scroll to position [0, 0]
click at [707, 560] on p "\a\9In your opinion, should movies include senses other than sight and sound? W…" at bounding box center [604, 559] width 204 height 13
click at [1319, 702] on button "Submit" at bounding box center [1312, 718] width 67 height 32
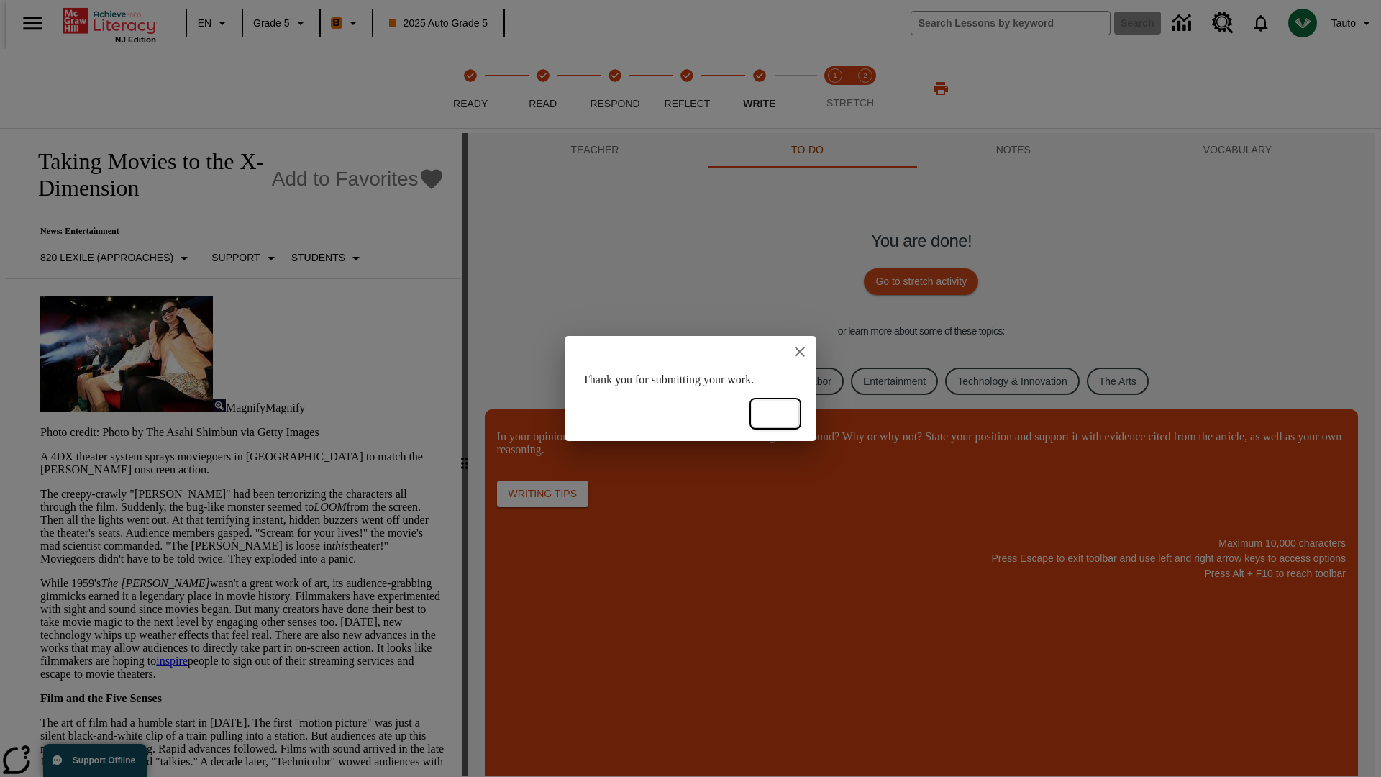
click at [776, 414] on button "Ok" at bounding box center [776, 414] width 46 height 27
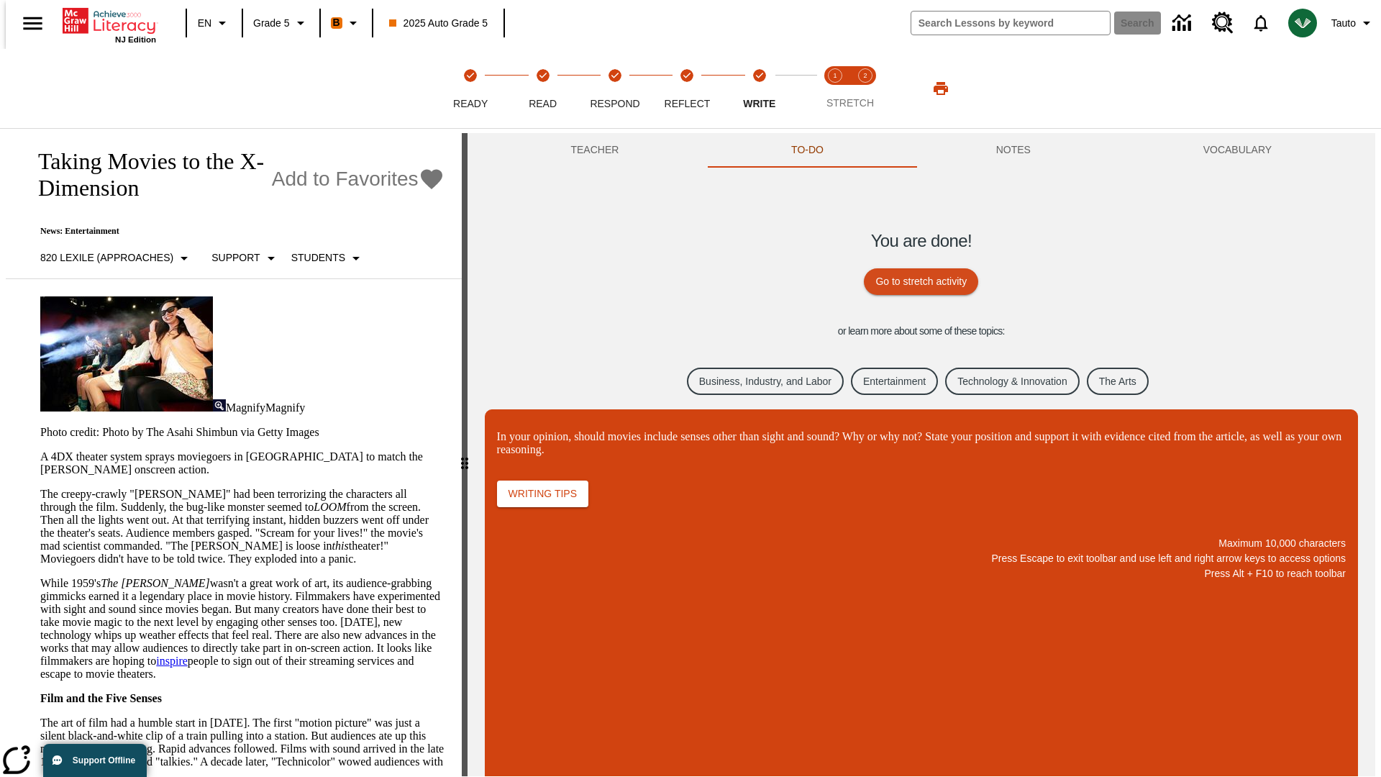
click at [754, 381] on link "Business, Industry, and Labor" at bounding box center [765, 382] width 157 height 28
